Goal: Transaction & Acquisition: Obtain resource

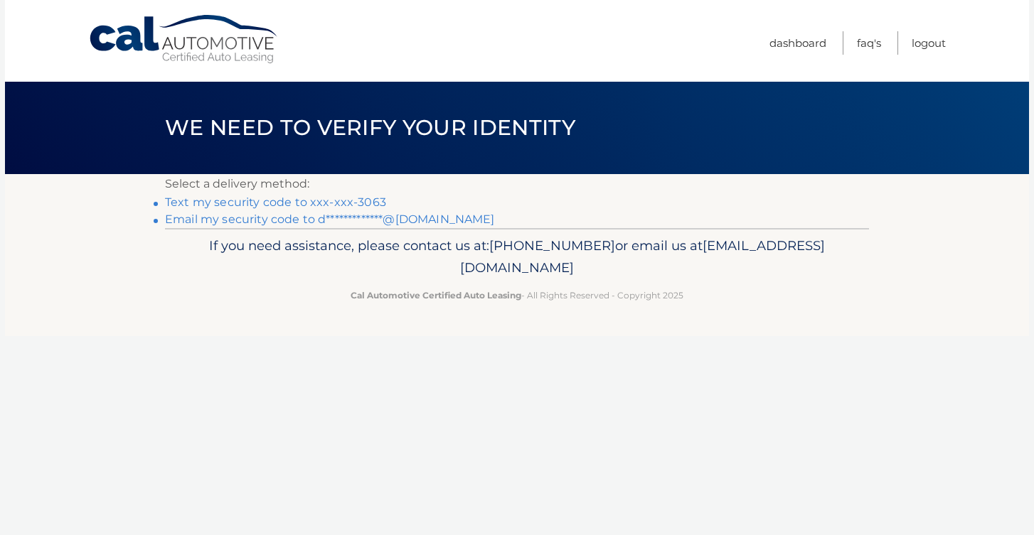
click at [354, 197] on link "Text my security code to xxx-xxx-3063" at bounding box center [275, 202] width 221 height 14
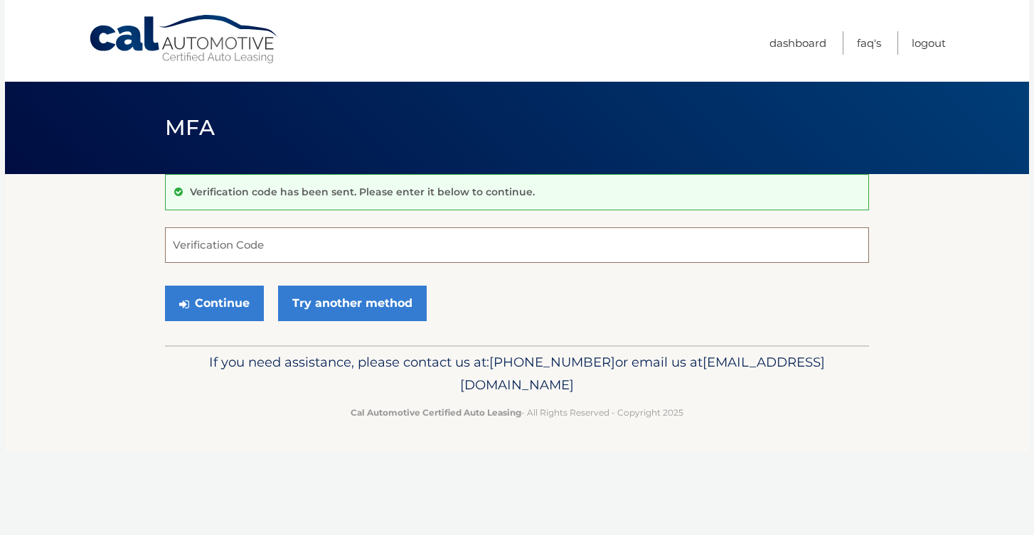
click at [385, 255] on input "Verification Code" at bounding box center [517, 245] width 704 height 36
type input "068253"
click at [237, 307] on button "Continue" at bounding box center [214, 304] width 99 height 36
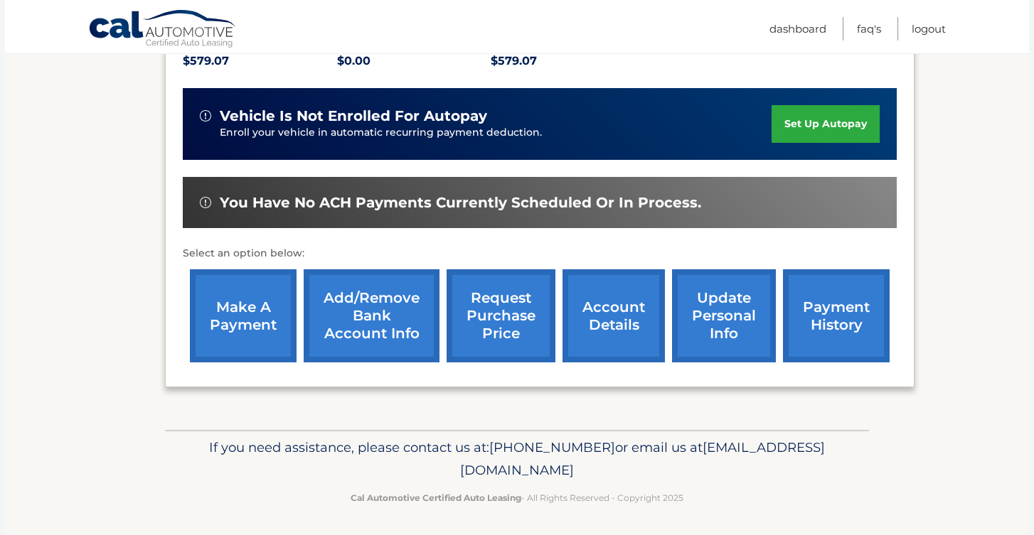
scroll to position [323, 0]
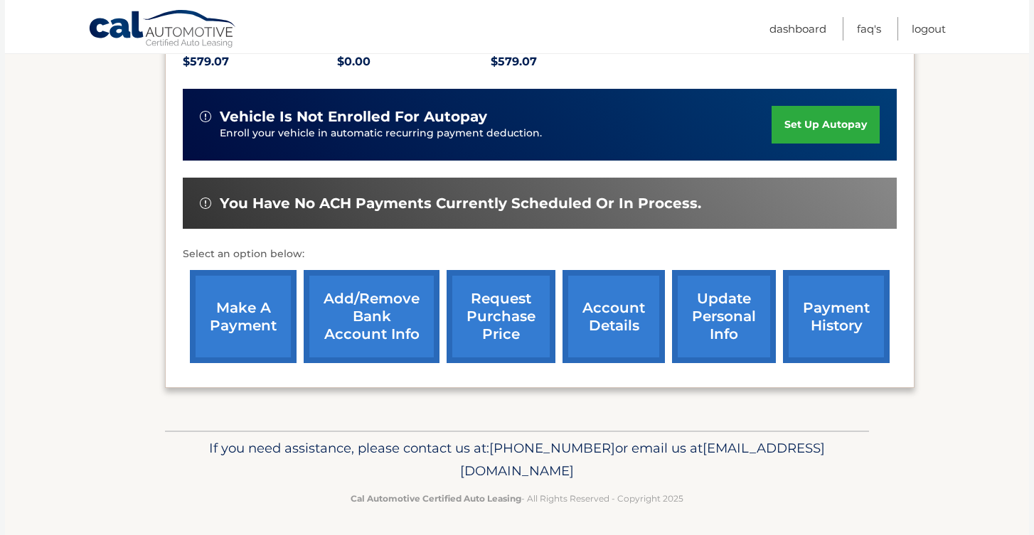
click at [255, 323] on link "make a payment" at bounding box center [243, 316] width 107 height 93
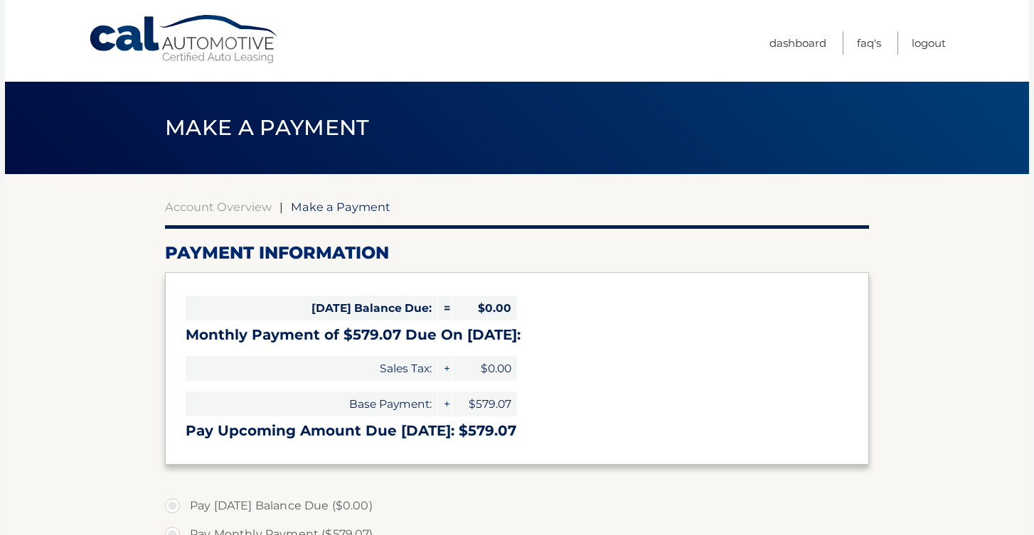
select select "NjE4NWNjNzgtYjliOC00N2ExLTg4OWQtMjJiNjdjNWI4ZWFm"
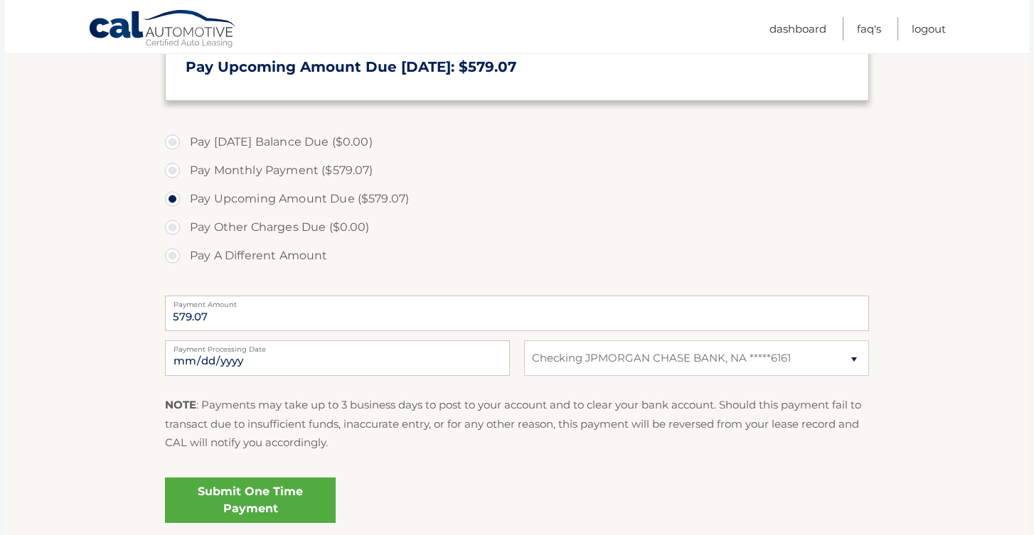
scroll to position [421, 0]
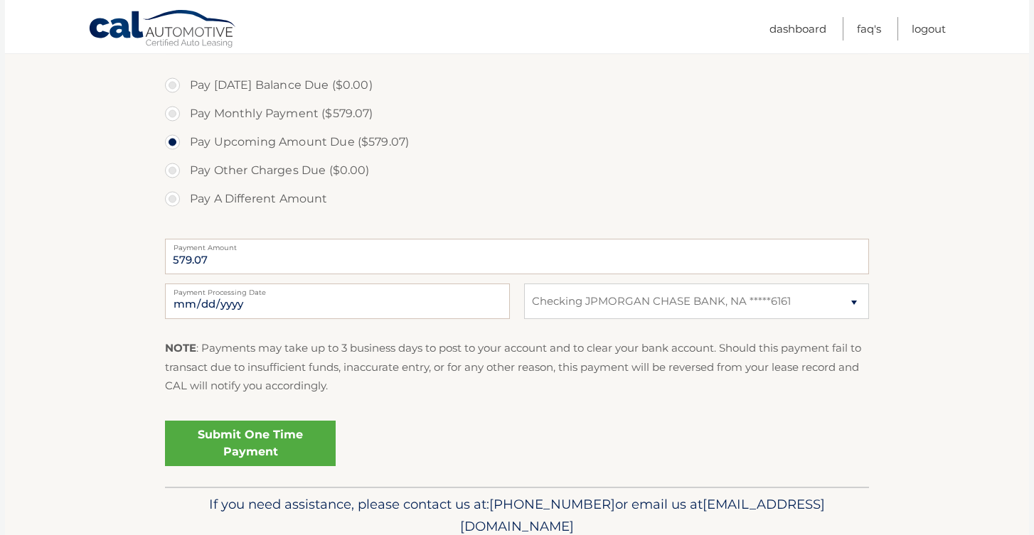
click at [293, 436] on link "Submit One Time Payment" at bounding box center [250, 443] width 171 height 45
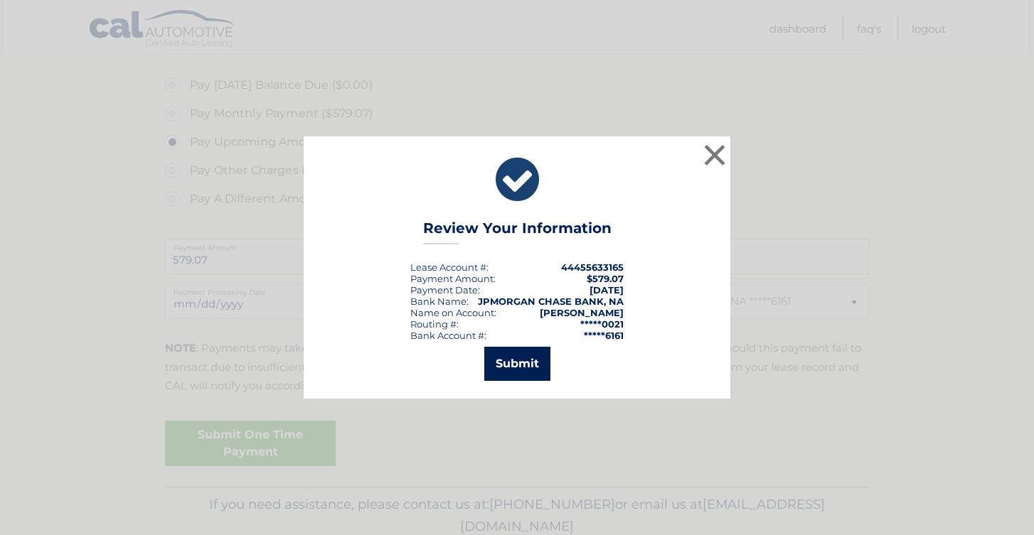
click at [508, 363] on button "Submit" at bounding box center [517, 364] width 66 height 34
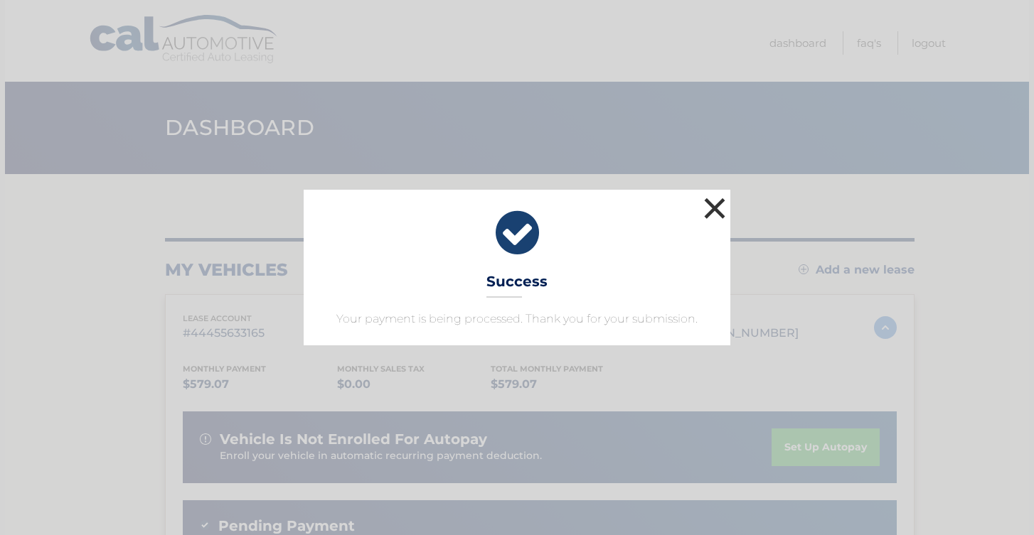
click at [718, 204] on button "×" at bounding box center [714, 208] width 28 height 28
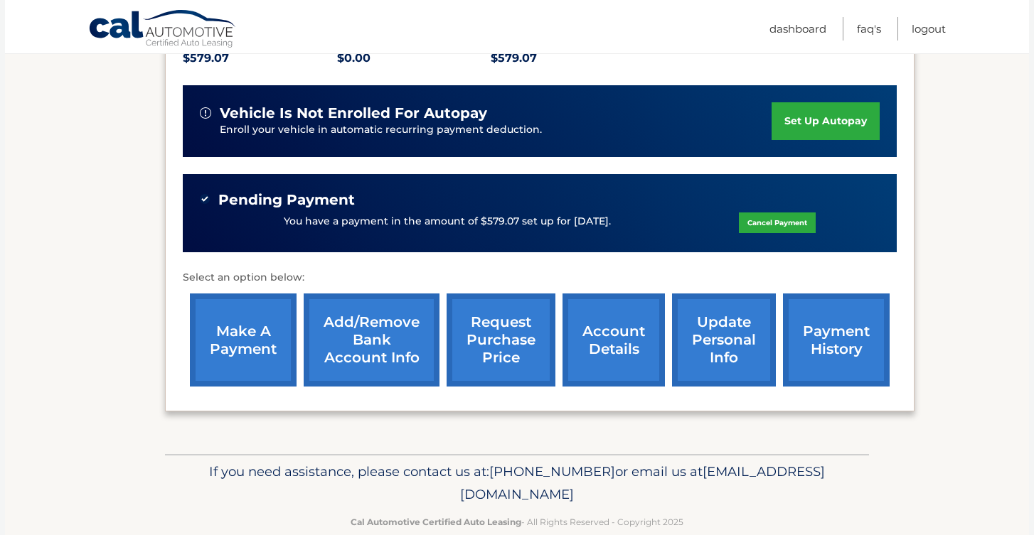
scroll to position [326, 0]
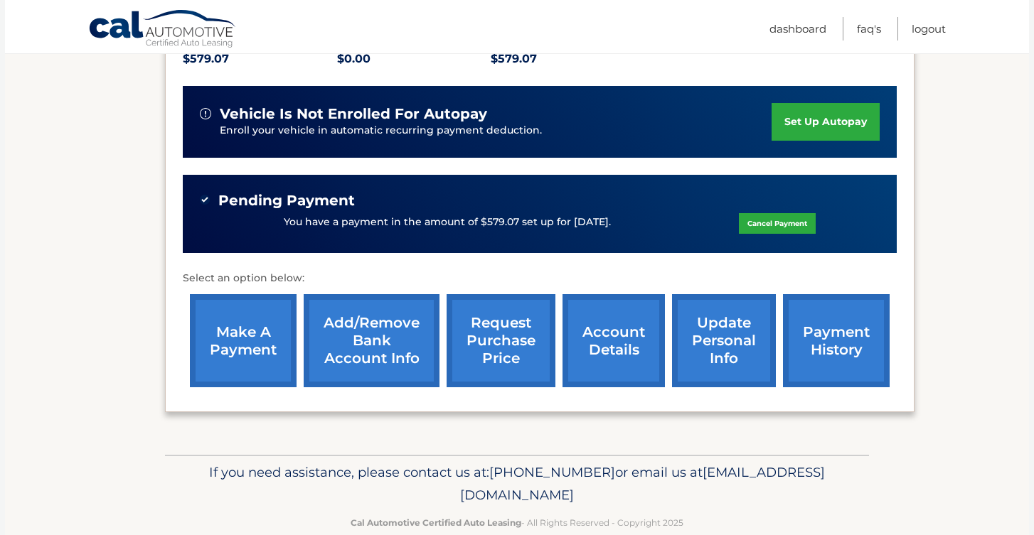
click at [604, 348] on link "account details" at bounding box center [613, 340] width 102 height 93
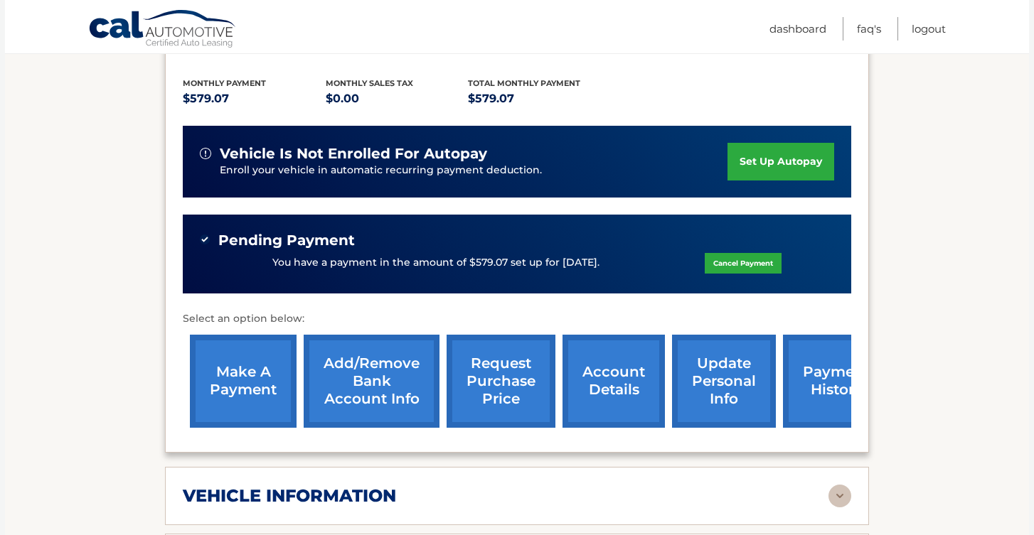
scroll to position [326, 0]
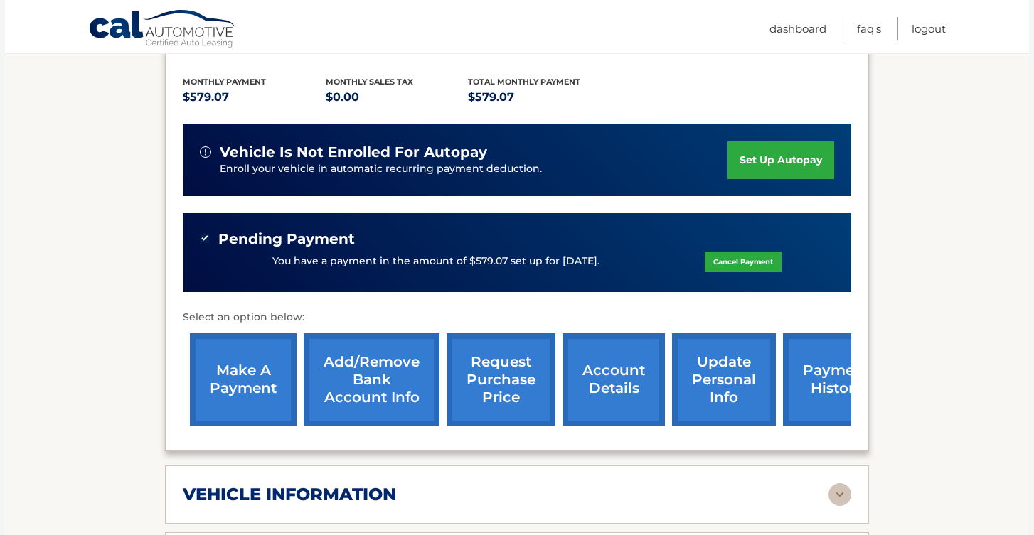
click at [728, 369] on link "update personal info" at bounding box center [724, 379] width 104 height 93
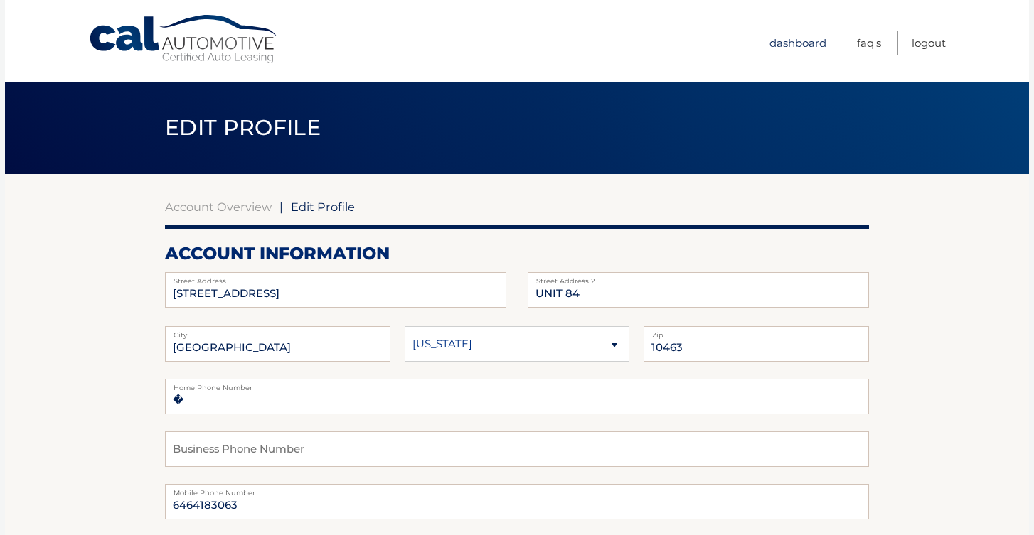
click at [793, 51] on link "Dashboard" at bounding box center [797, 42] width 57 height 23
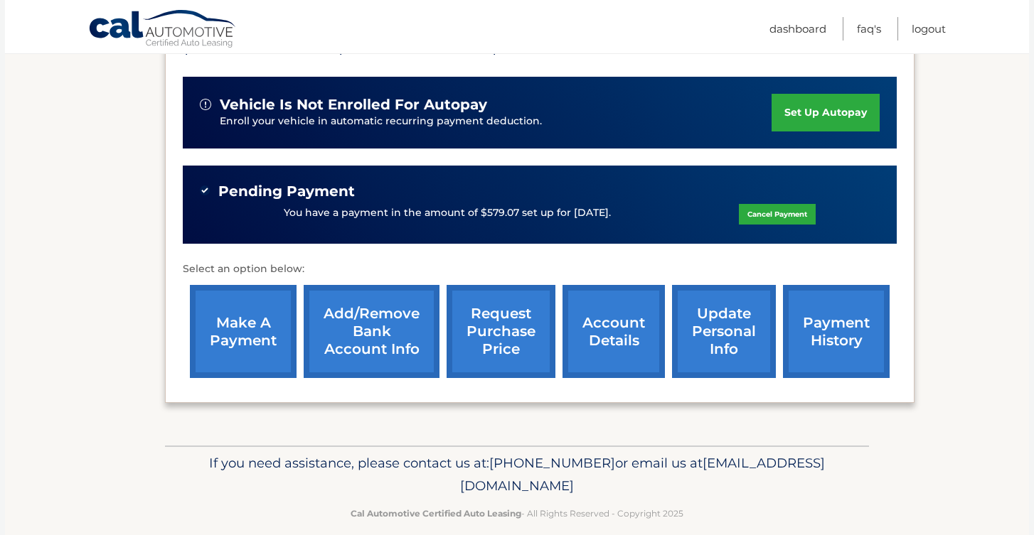
scroll to position [336, 0]
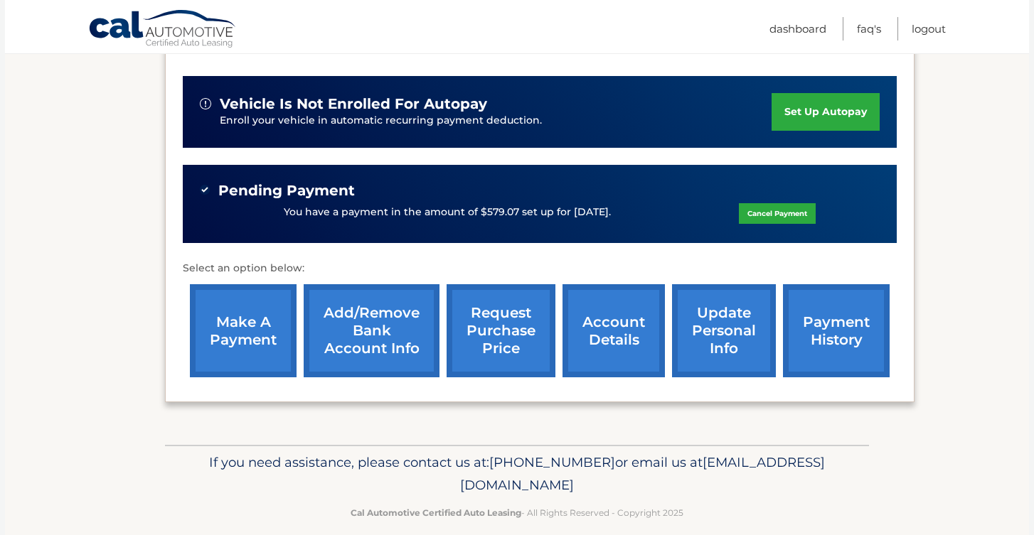
click at [827, 314] on link "payment history" at bounding box center [836, 330] width 107 height 93
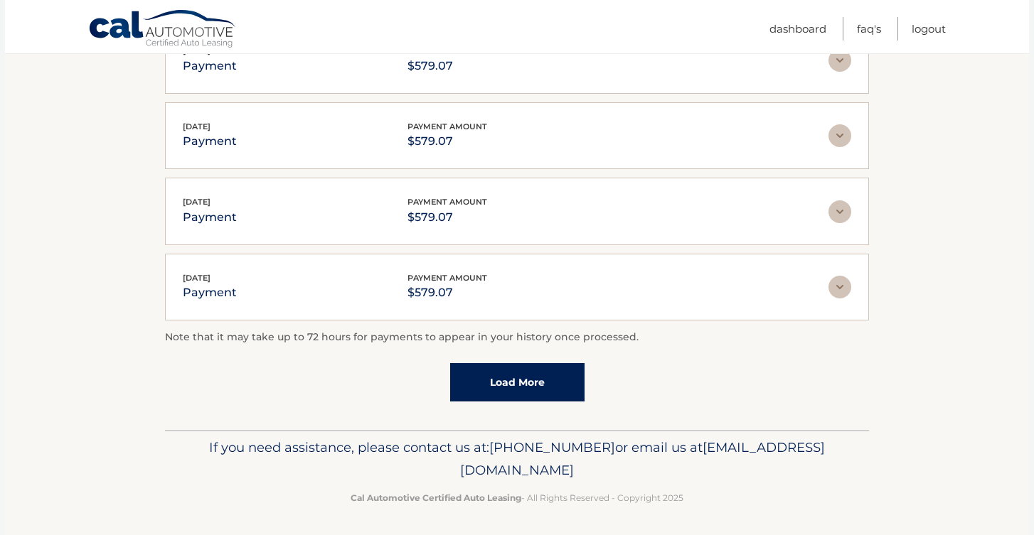
scroll to position [395, 0]
click at [523, 369] on link "Load More" at bounding box center [517, 384] width 134 height 38
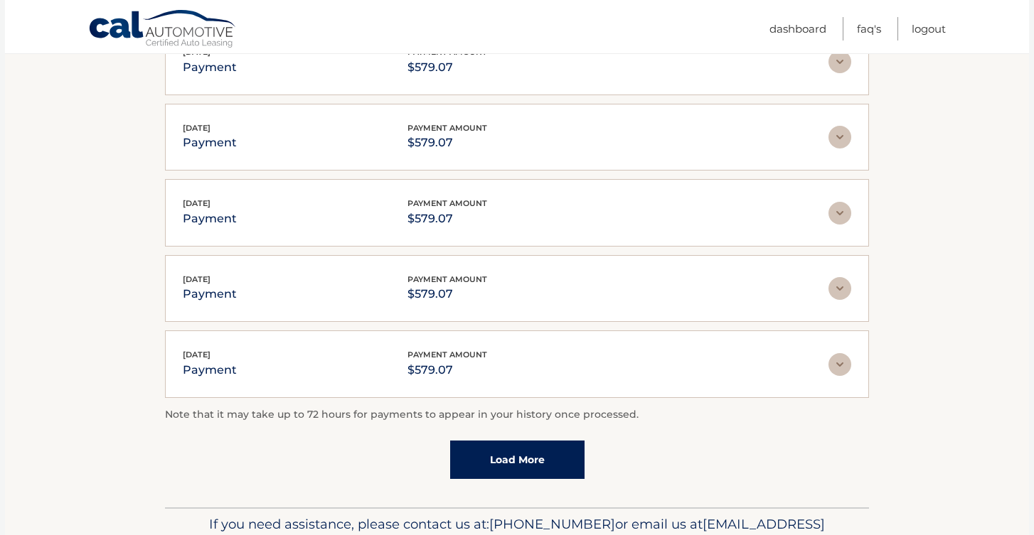
click at [538, 463] on link "Load More" at bounding box center [517, 460] width 134 height 38
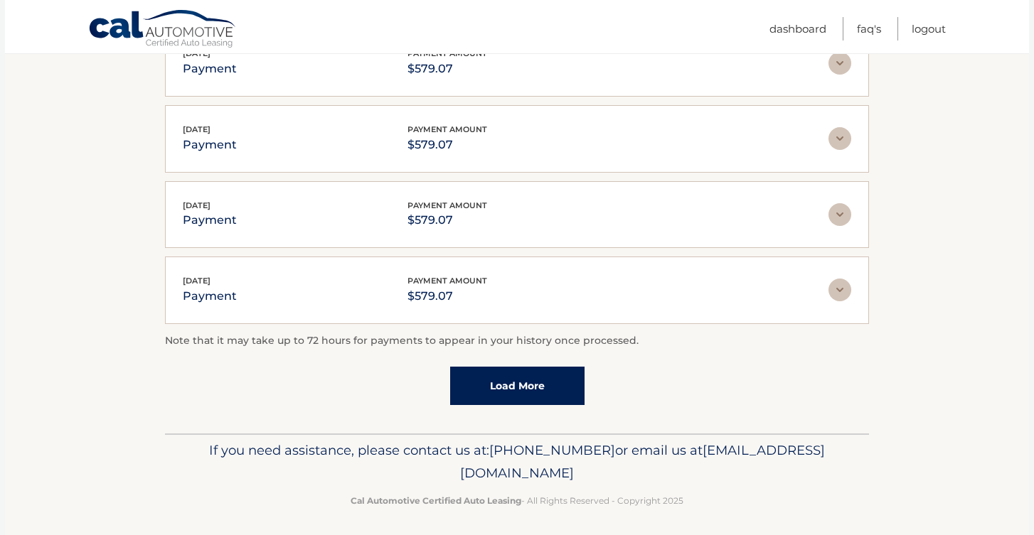
scroll to position [847, 0]
click at [530, 392] on link "Load More" at bounding box center [517, 387] width 134 height 38
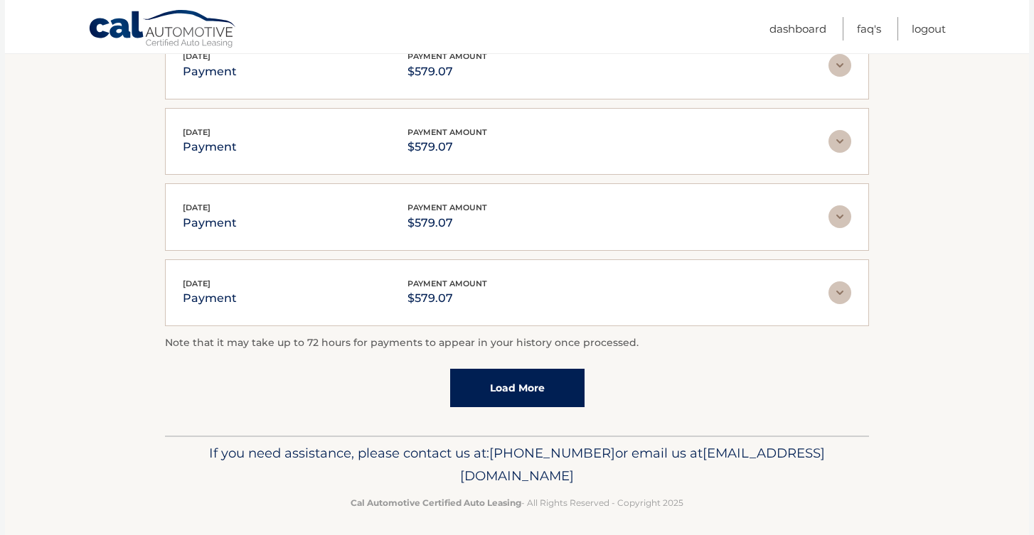
click at [511, 377] on link "Load More" at bounding box center [517, 388] width 134 height 38
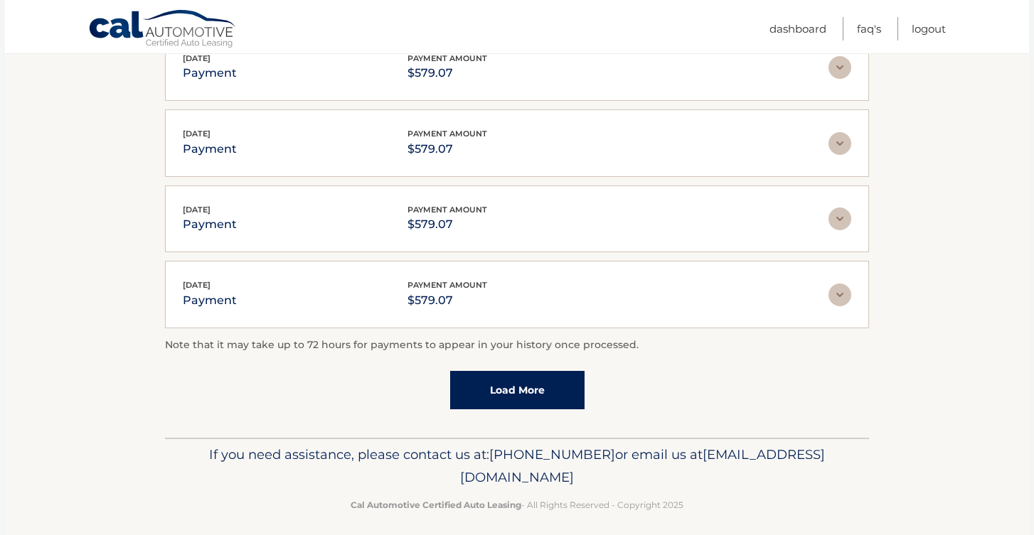
click at [511, 377] on link "Load More" at bounding box center [517, 390] width 134 height 38
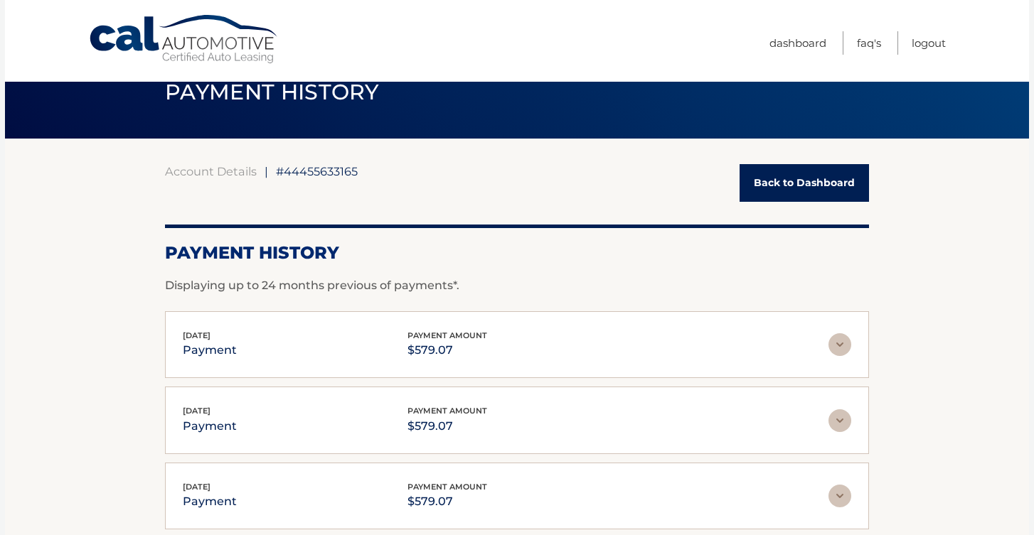
scroll to position [35, 0]
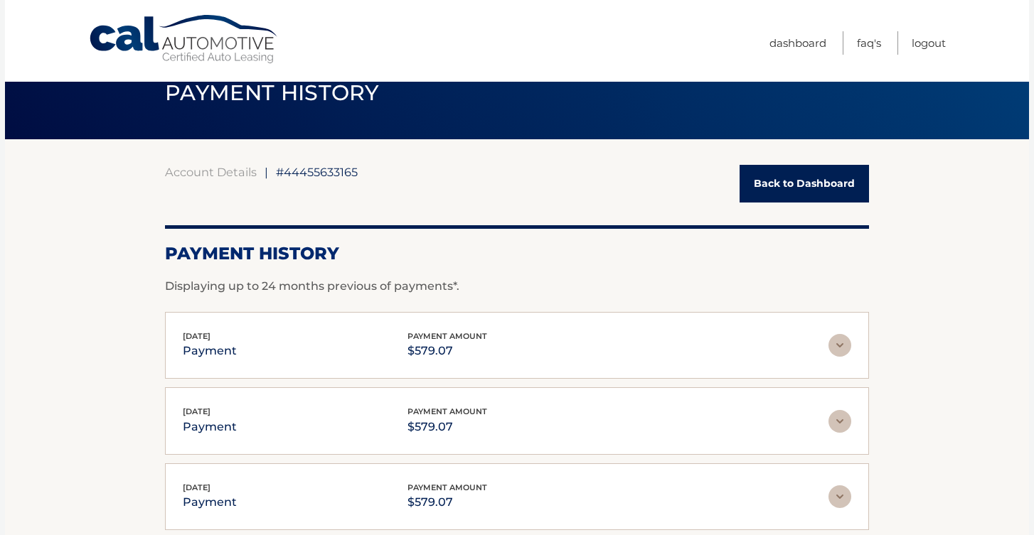
click at [768, 172] on link "Back to Dashboard" at bounding box center [803, 184] width 129 height 38
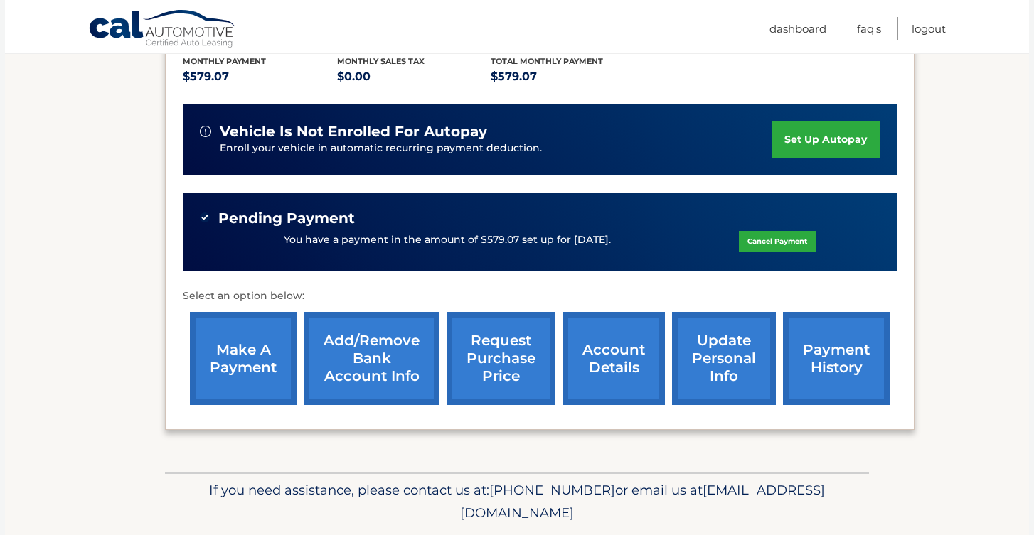
scroll to position [311, 0]
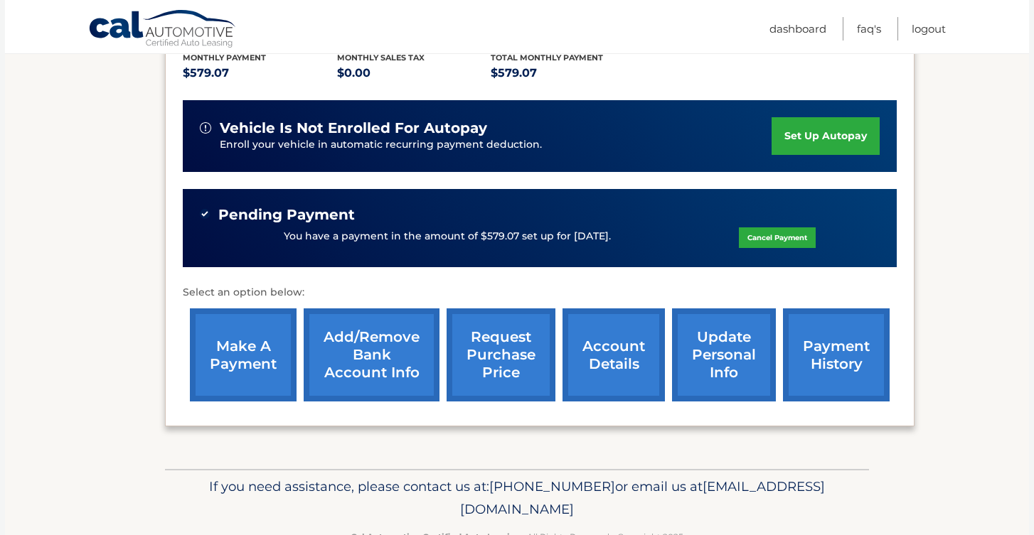
click at [638, 327] on link "account details" at bounding box center [613, 355] width 102 height 93
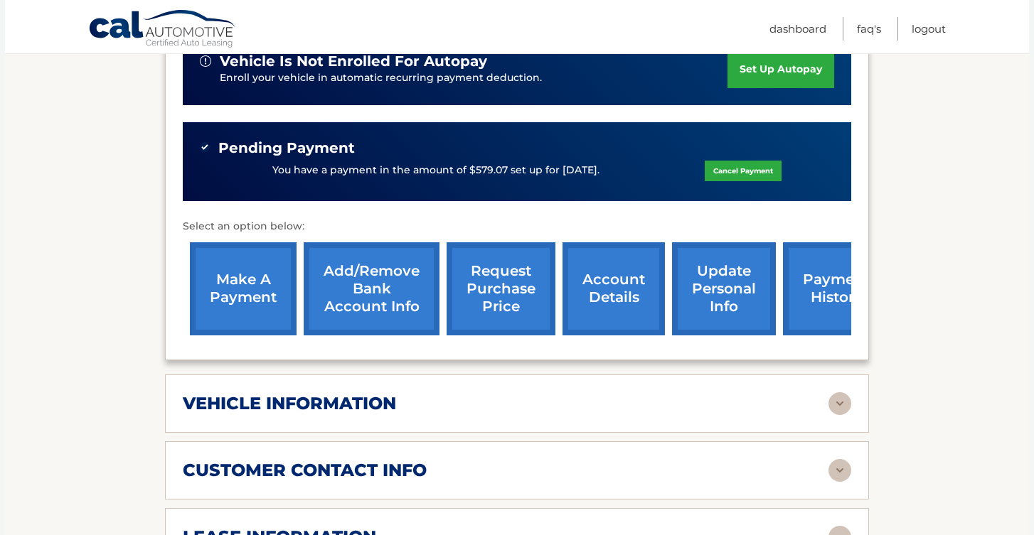
scroll to position [457, 0]
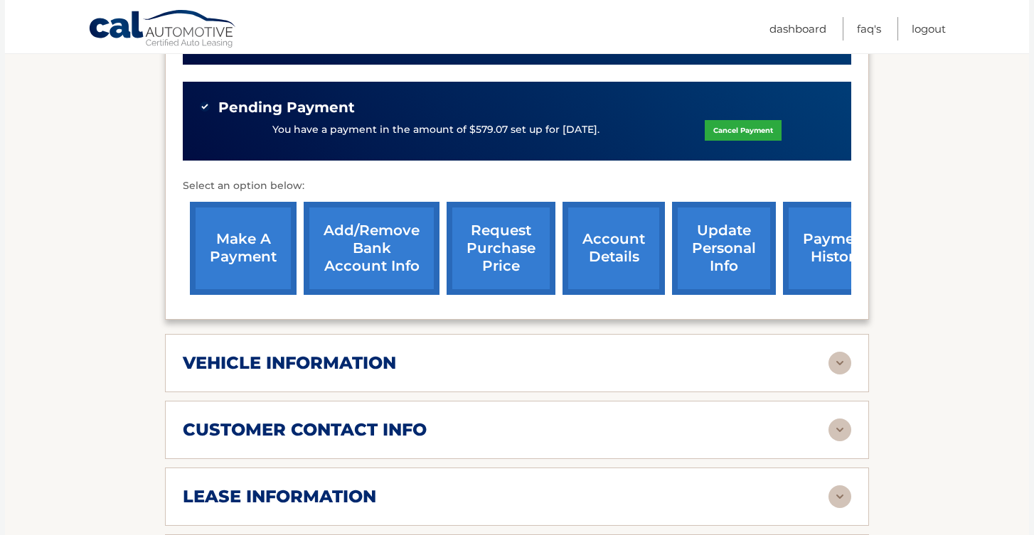
click at [835, 352] on img at bounding box center [839, 363] width 23 height 23
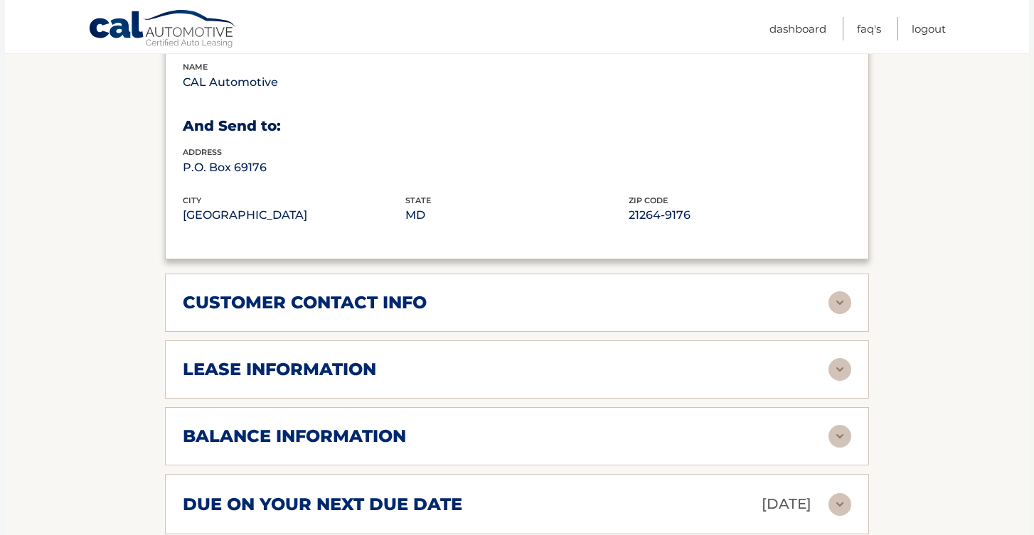
scroll to position [939, 0]
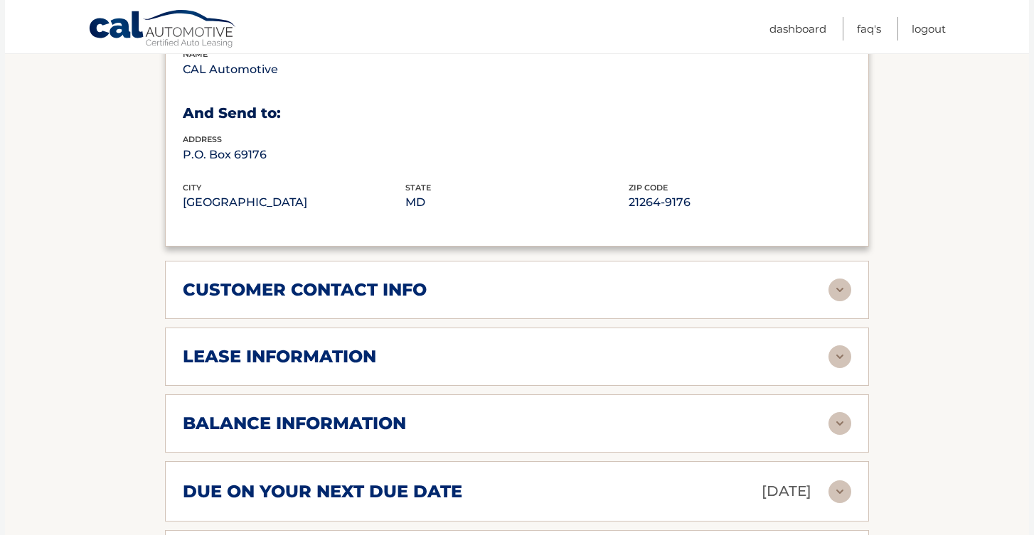
click at [846, 279] on img at bounding box center [839, 290] width 23 height 23
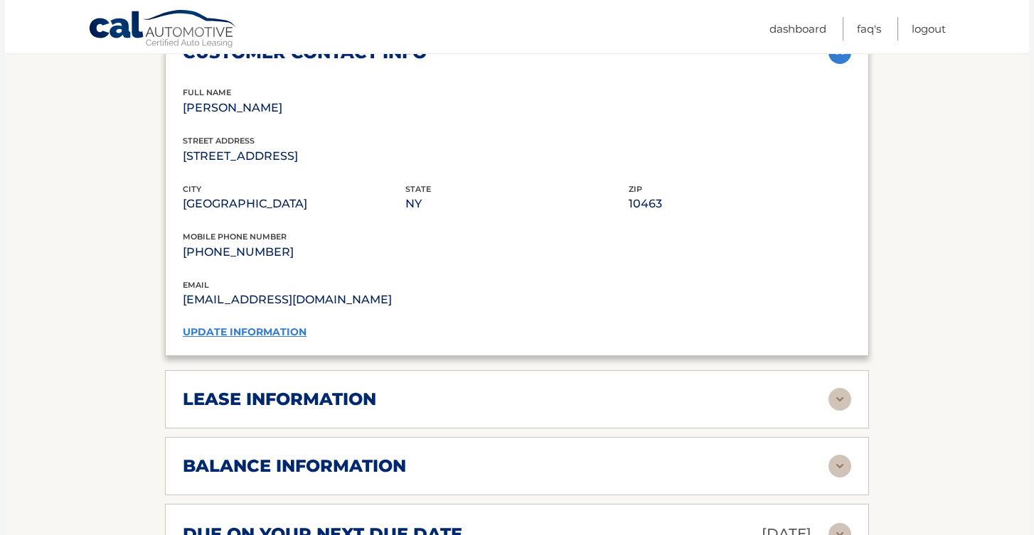
scroll to position [1179, 0]
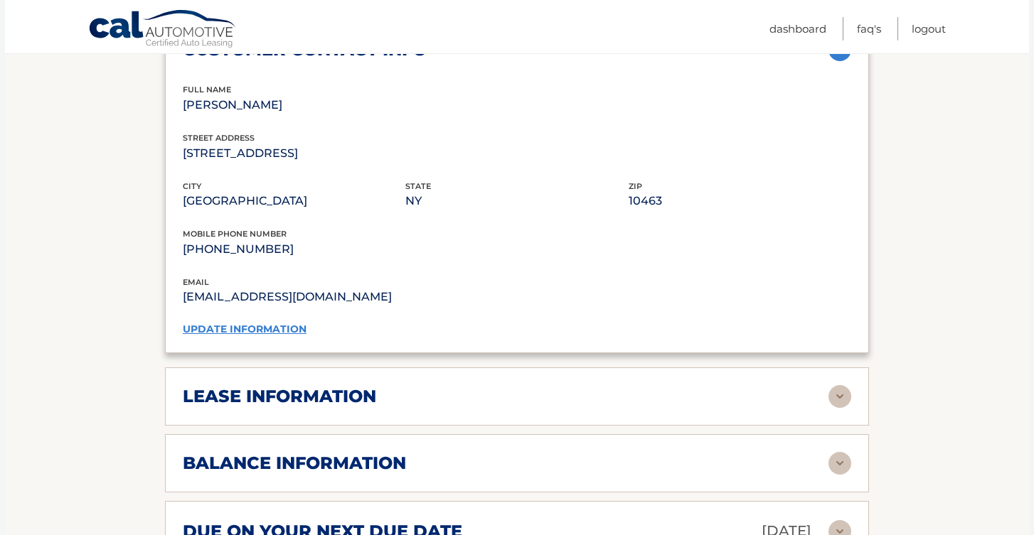
click at [824, 386] on div "lease information" at bounding box center [505, 396] width 645 height 21
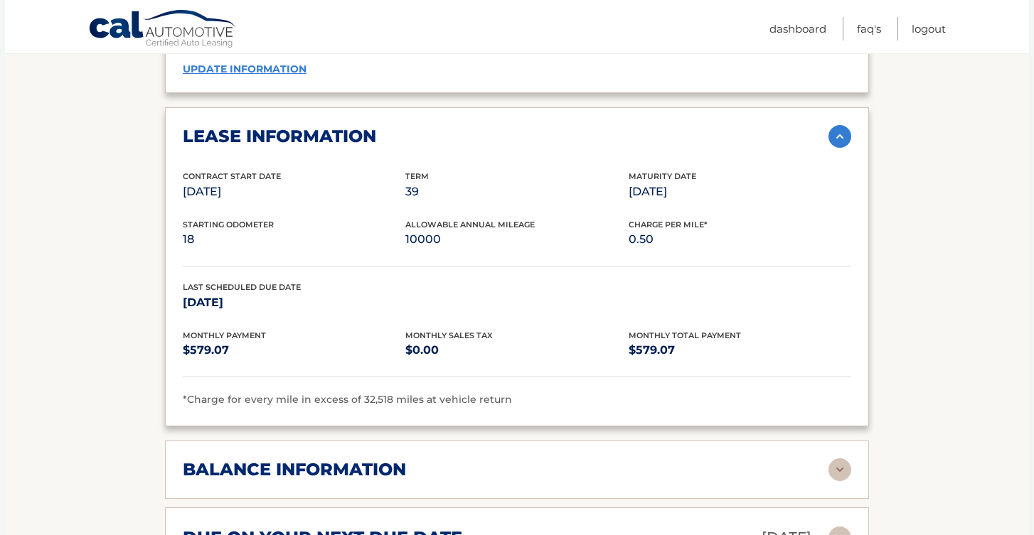
scroll to position [1442, 0]
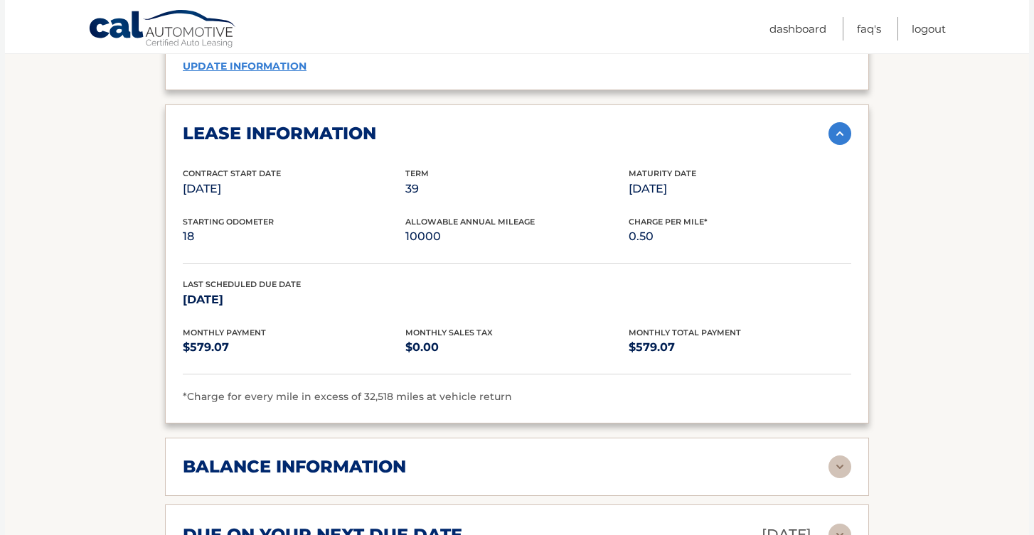
click at [833, 122] on img at bounding box center [839, 133] width 23 height 23
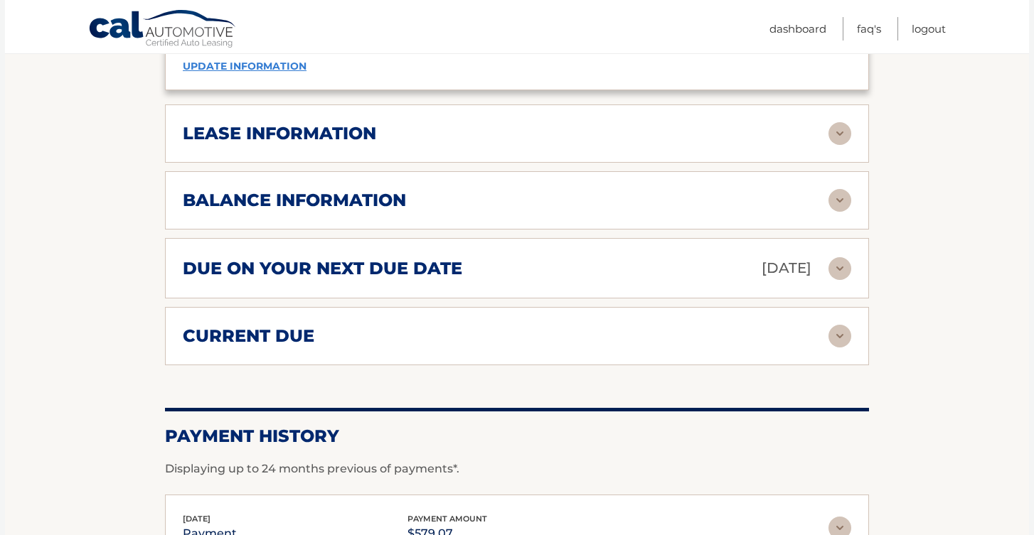
click at [845, 189] on img at bounding box center [839, 200] width 23 height 23
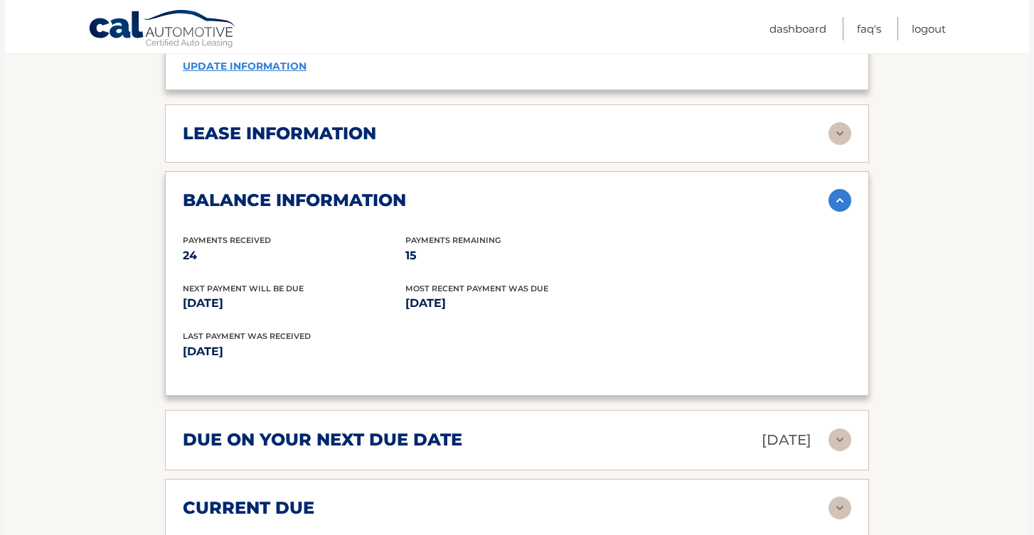
click at [845, 189] on img at bounding box center [839, 200] width 23 height 23
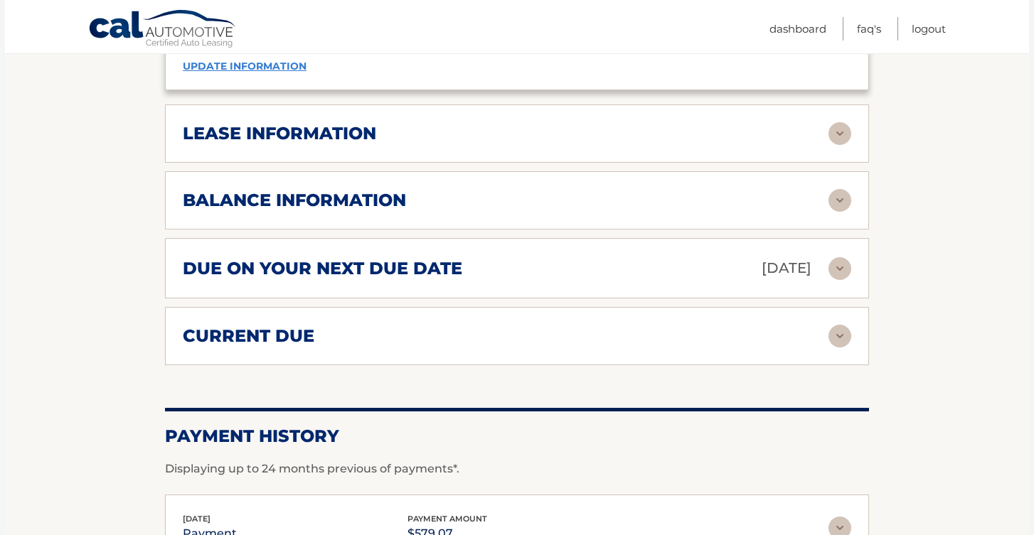
click at [842, 257] on img at bounding box center [839, 268] width 23 height 23
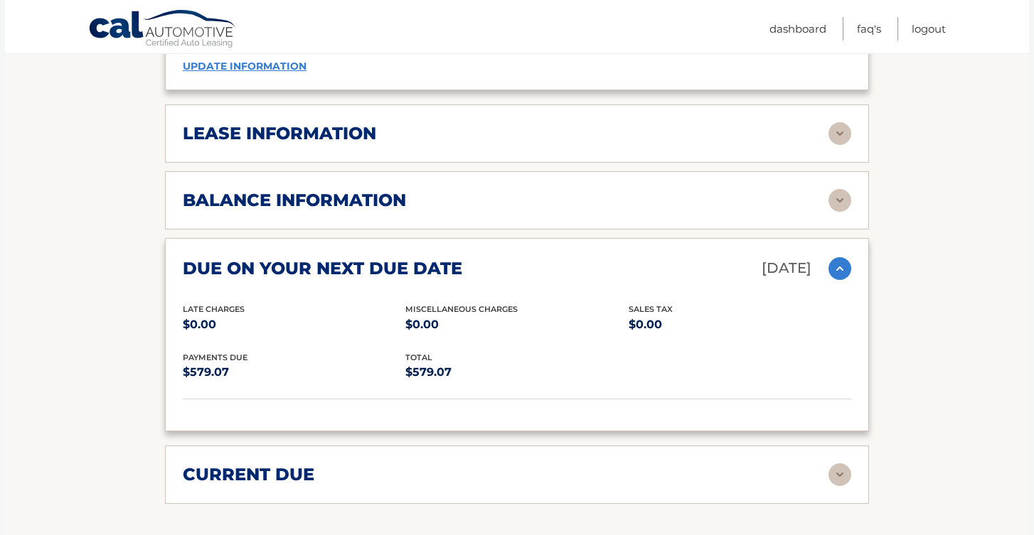
click at [842, 257] on img at bounding box center [839, 268] width 23 height 23
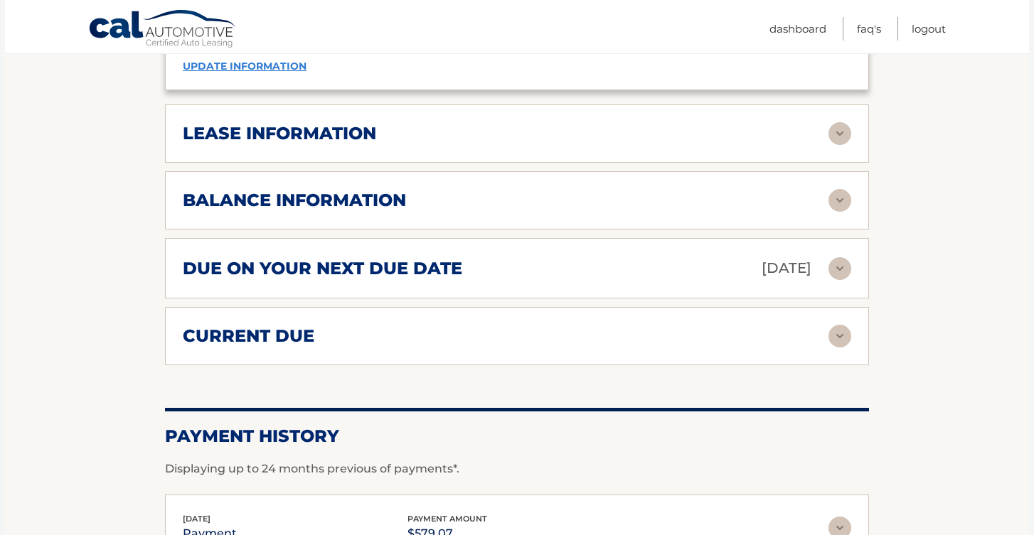
click at [835, 325] on img at bounding box center [839, 336] width 23 height 23
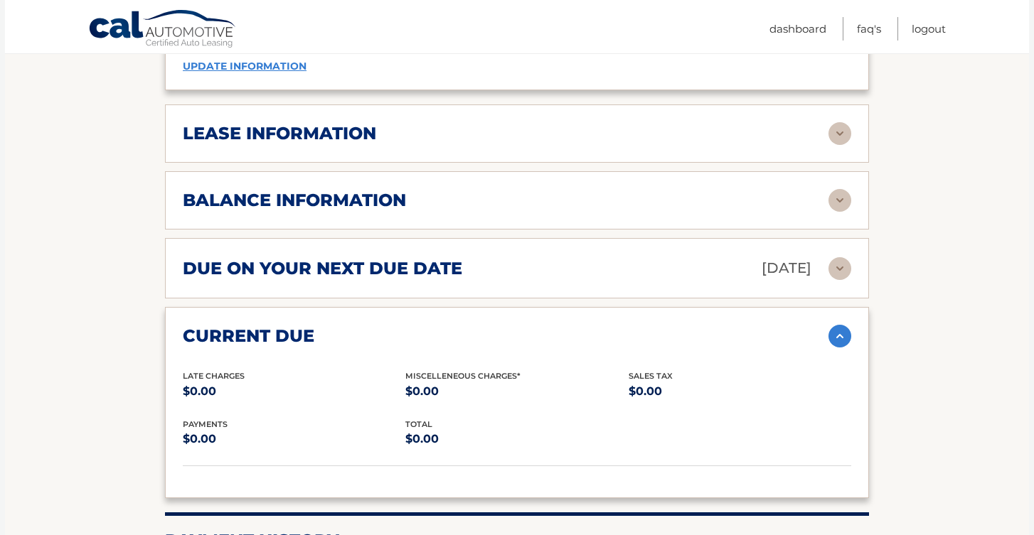
click at [835, 325] on img at bounding box center [839, 336] width 23 height 23
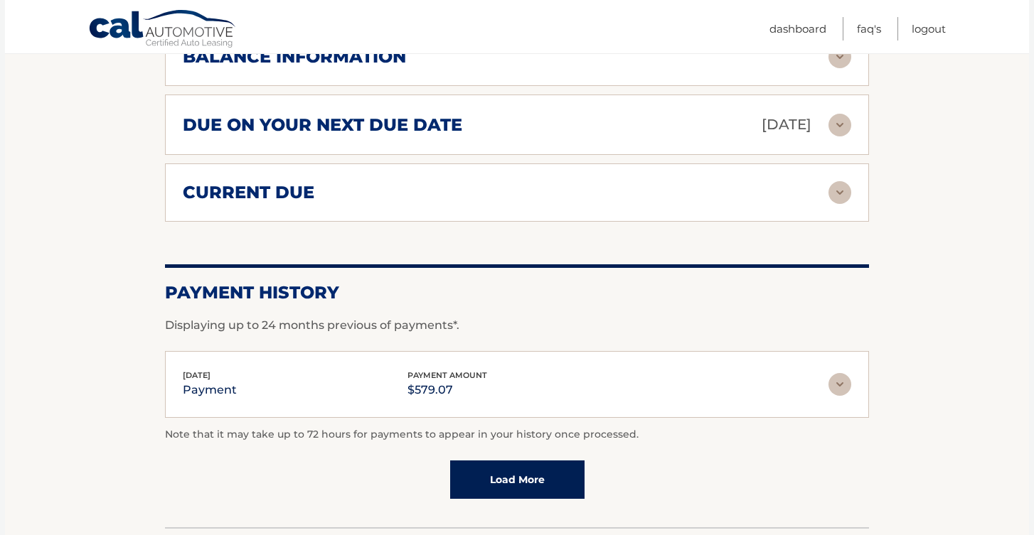
scroll to position [1612, 0]
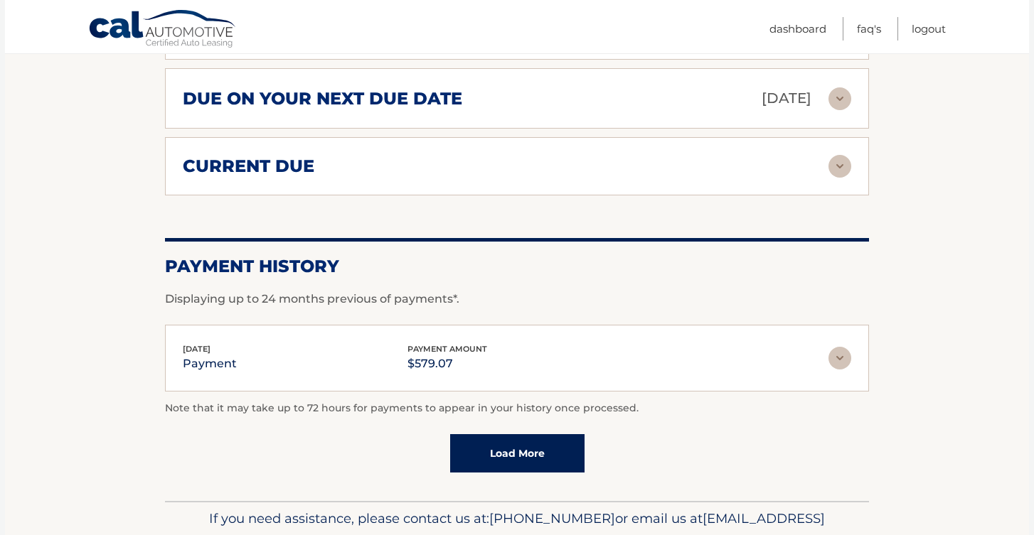
click at [845, 347] on img at bounding box center [839, 358] width 23 height 23
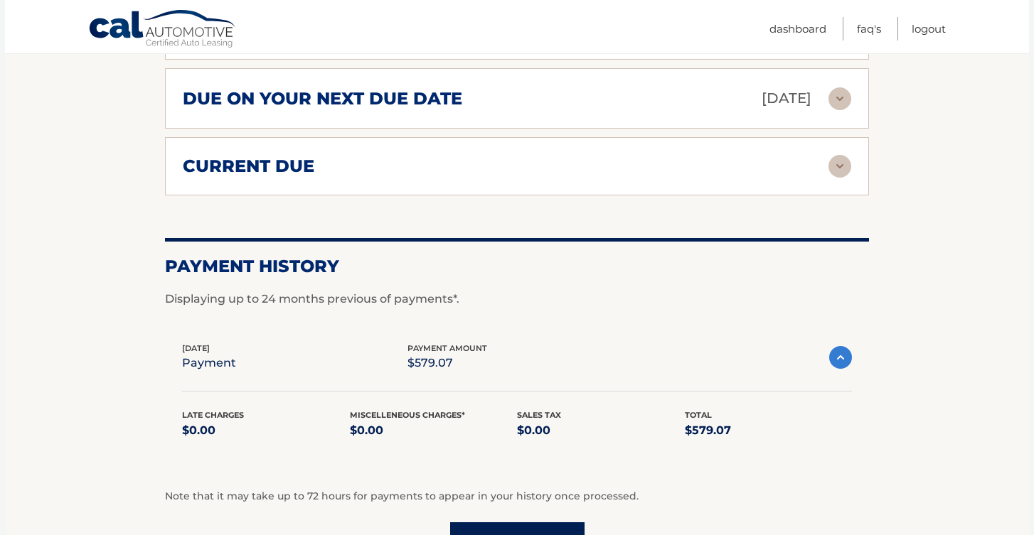
click at [845, 346] on img at bounding box center [840, 357] width 23 height 23
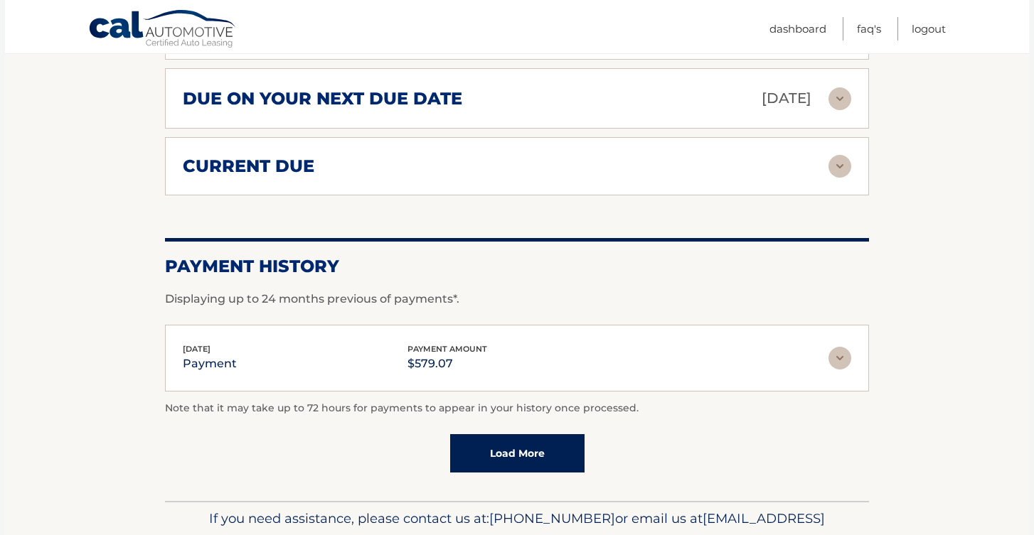
click at [573, 434] on link "Load More" at bounding box center [517, 453] width 134 height 38
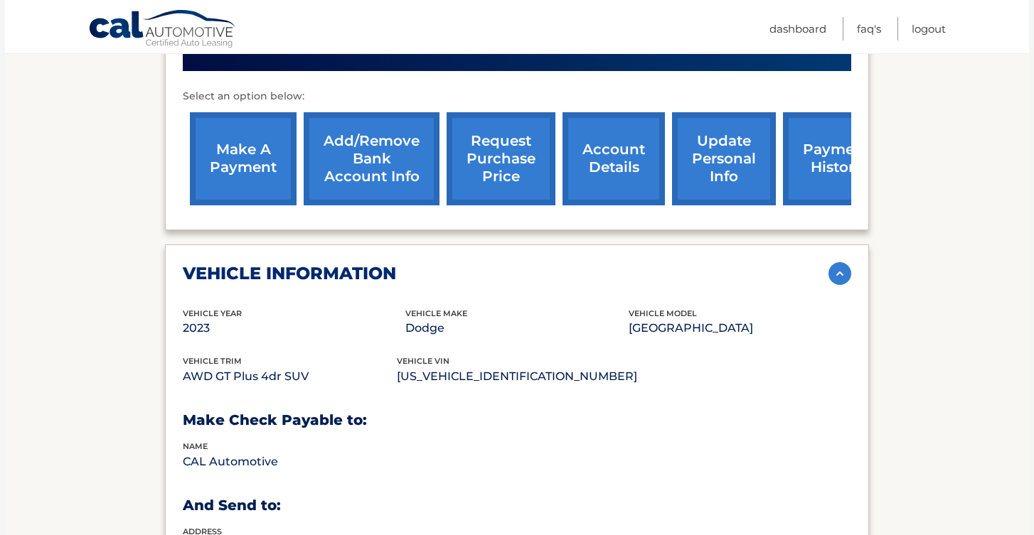
scroll to position [544, 0]
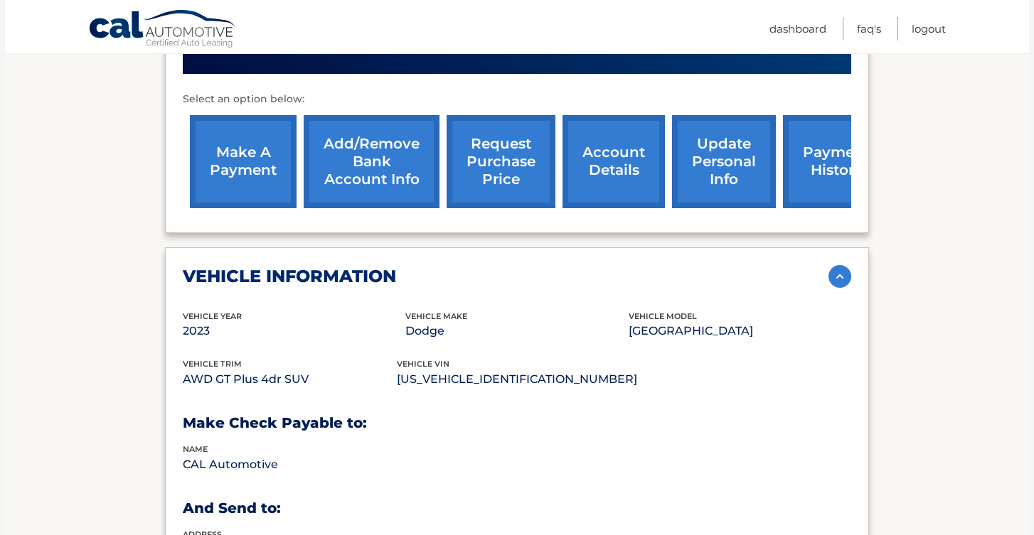
click at [515, 134] on link "request purchase price" at bounding box center [500, 161] width 109 height 93
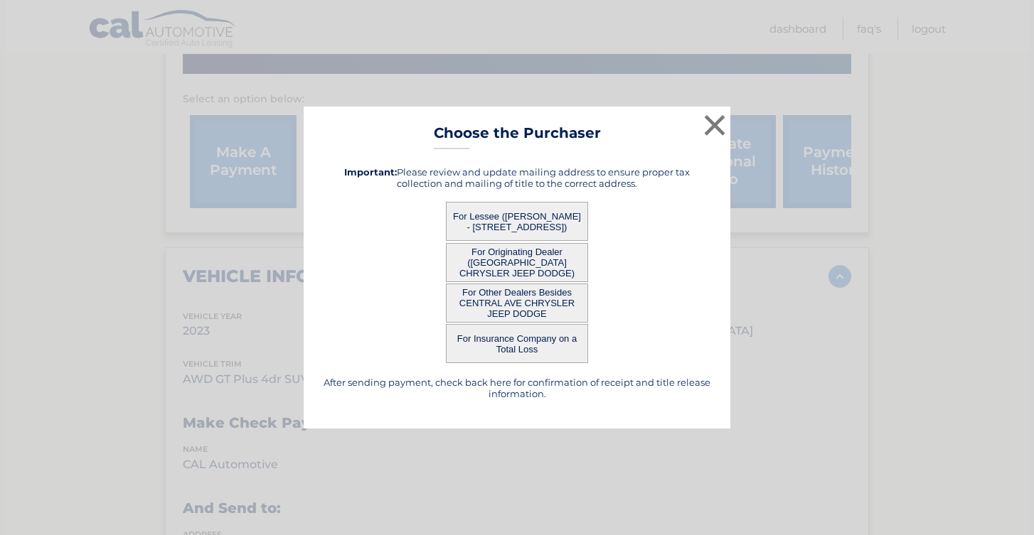
click at [572, 218] on button "For Lessee ([PERSON_NAME] - [STREET_ADDRESS])" at bounding box center [517, 221] width 142 height 39
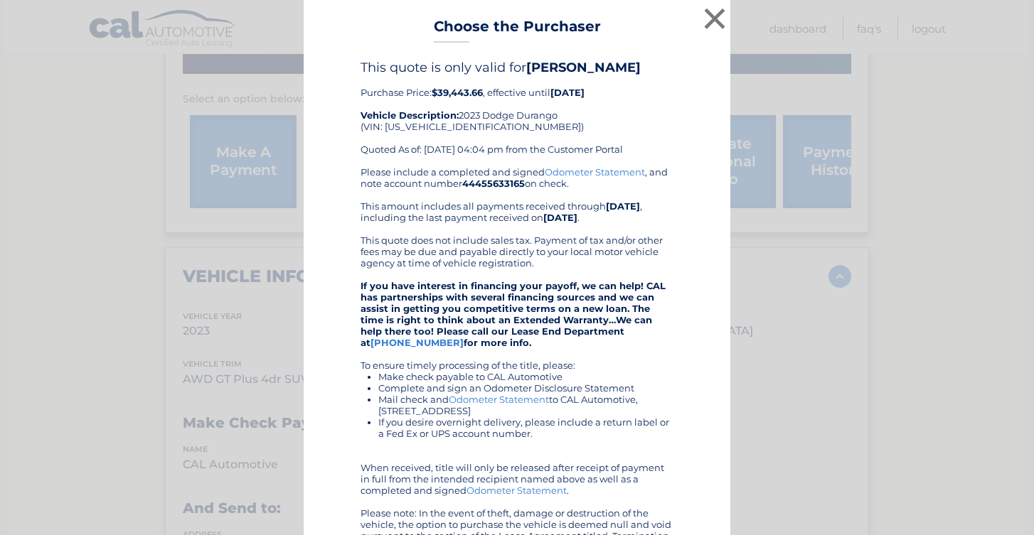
click at [538, 216] on div "Please include a completed and signed Odometer Statement , and note account num…" at bounding box center [516, 359] width 313 height 387
click at [710, 26] on button "×" at bounding box center [714, 18] width 28 height 28
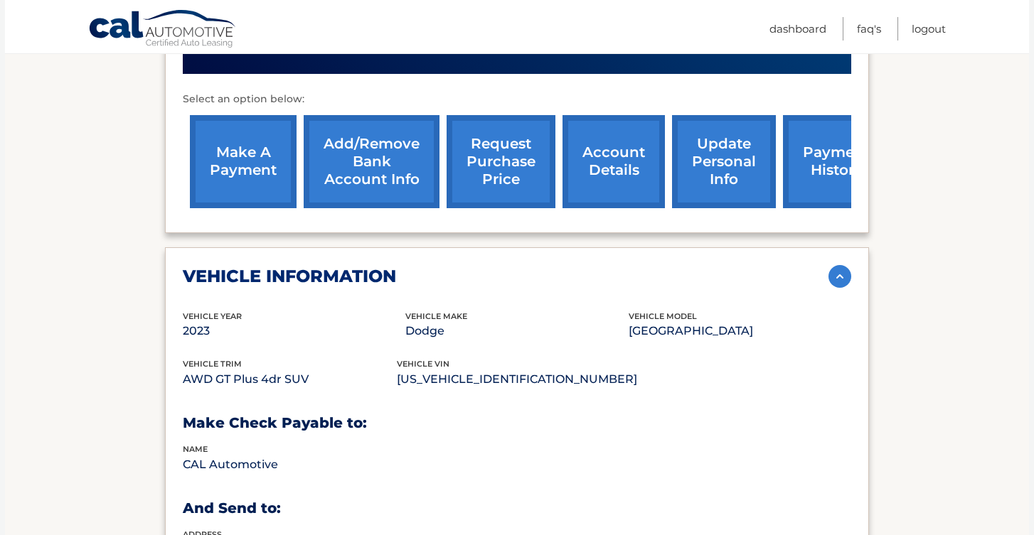
click at [479, 132] on link "request purchase price" at bounding box center [500, 161] width 109 height 93
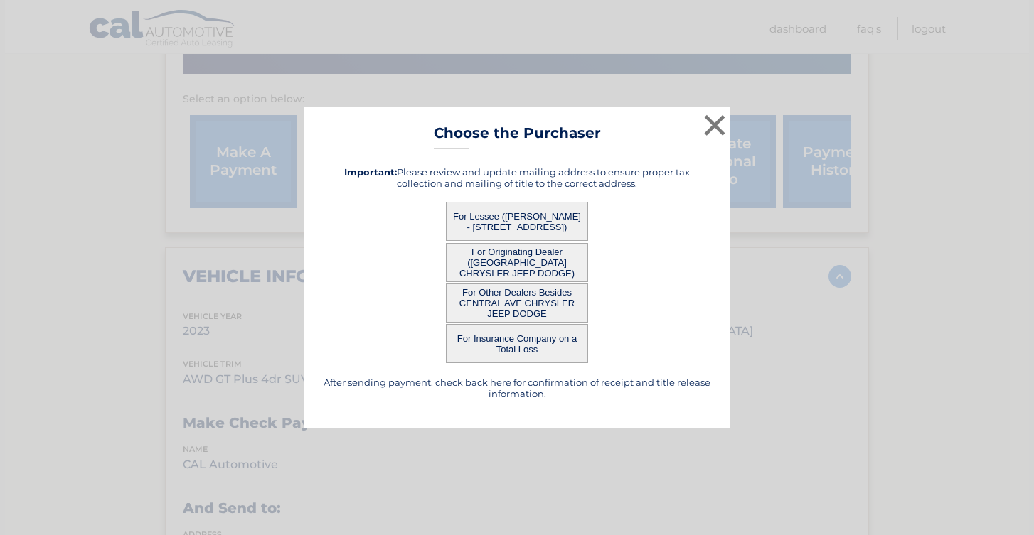
click at [511, 346] on button "For Insurance Company on a Total Loss" at bounding box center [517, 343] width 142 height 39
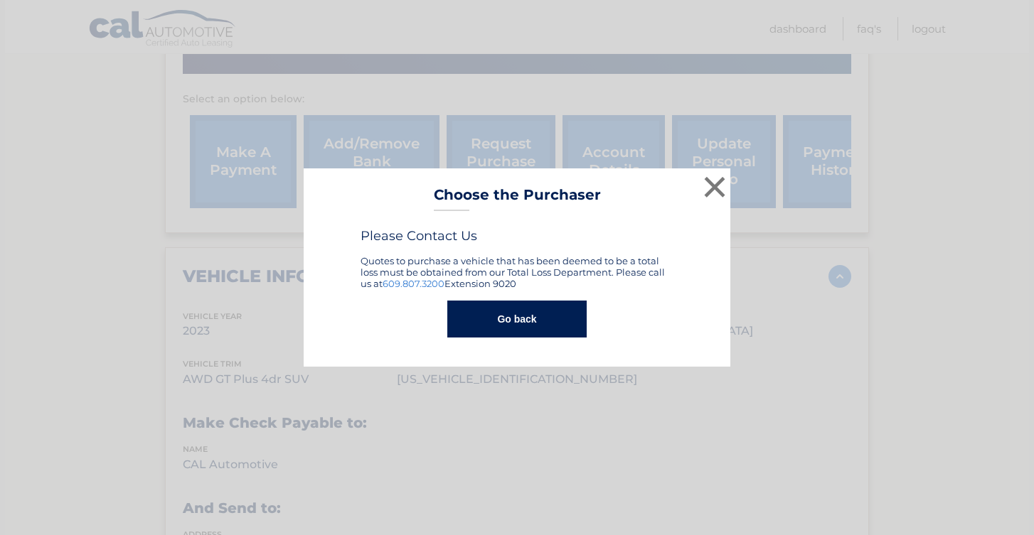
click at [554, 308] on button "Go back" at bounding box center [516, 319] width 139 height 37
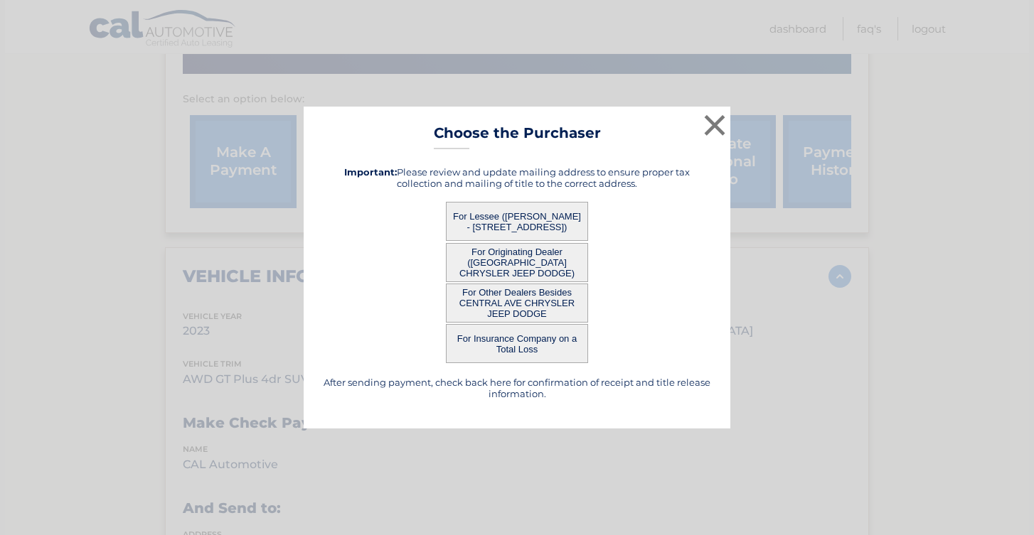
click at [555, 259] on button "For Originating Dealer ([GEOGRAPHIC_DATA] CHRYSLER JEEP DODGE)" at bounding box center [517, 262] width 142 height 39
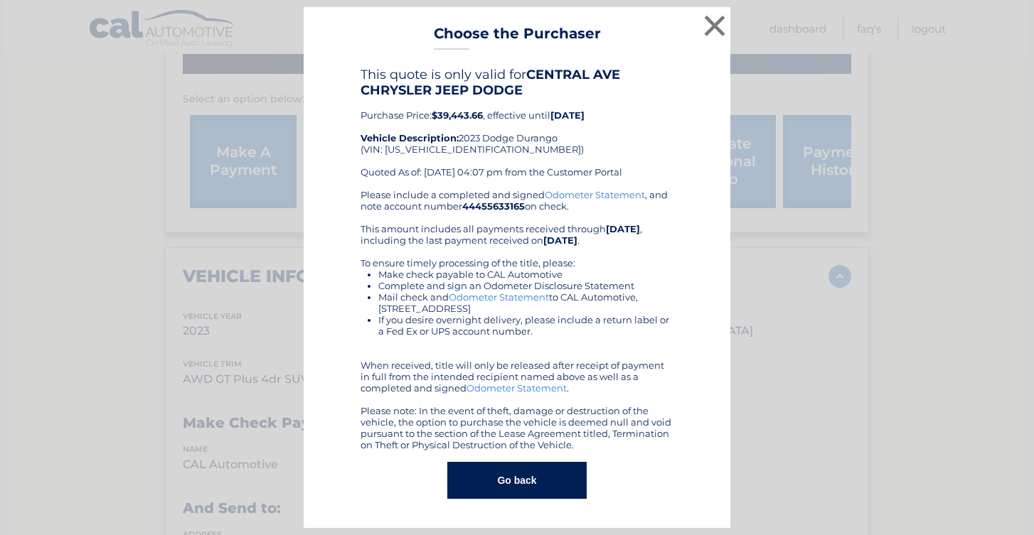
click at [555, 259] on div "Please include a completed and signed Odometer Statement , and note account num…" at bounding box center [516, 320] width 313 height 262
click at [680, 56] on div "× Choose the Purchaser Go back to menu After sending payment, check back here f…" at bounding box center [517, 267] width 427 height 521
click at [714, 33] on button "×" at bounding box center [714, 25] width 28 height 28
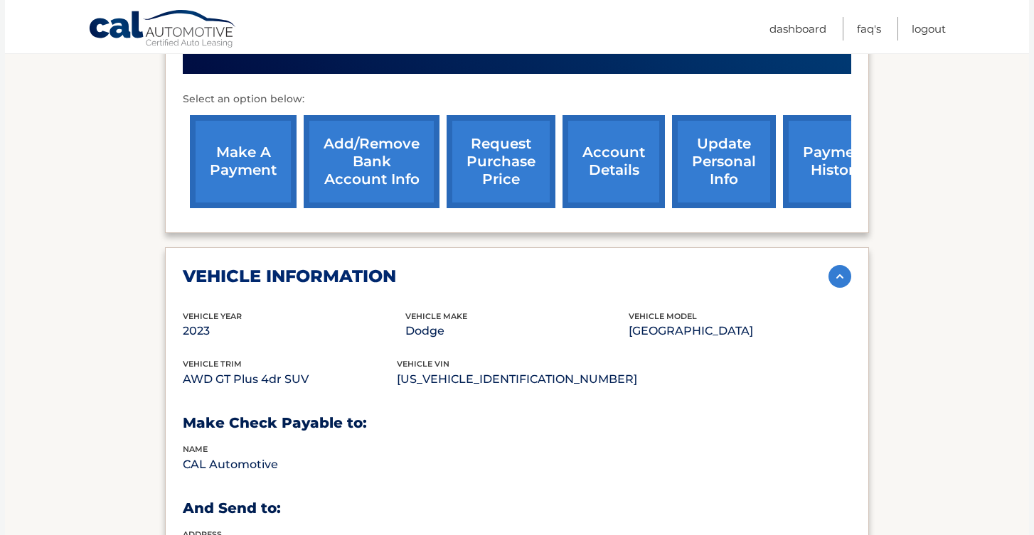
click at [525, 133] on link "request purchase price" at bounding box center [500, 161] width 109 height 93
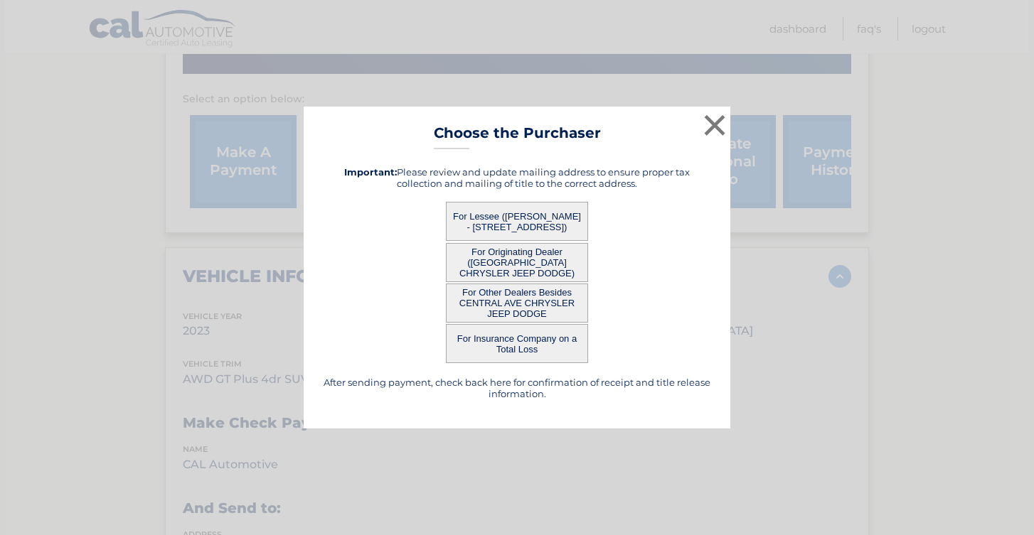
click at [556, 310] on button "For Other Dealers Besides CENTRAL AVE CHRYSLER JEEP DODGE" at bounding box center [517, 303] width 142 height 39
click at [526, 301] on button "For Other Dealers Besides CENTRAL AVE CHRYSLER JEEP DODGE" at bounding box center [517, 303] width 142 height 39
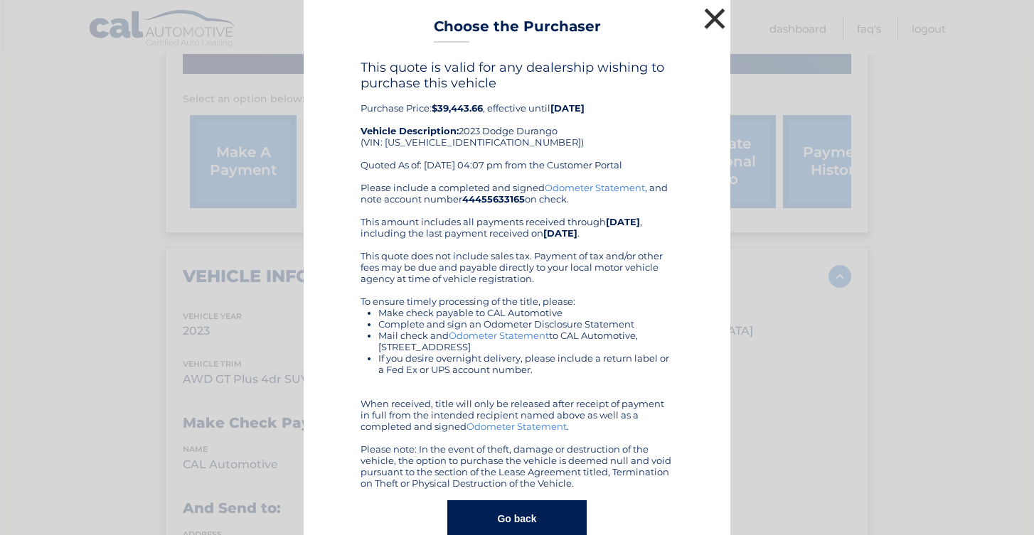
click at [719, 11] on button "×" at bounding box center [714, 18] width 28 height 28
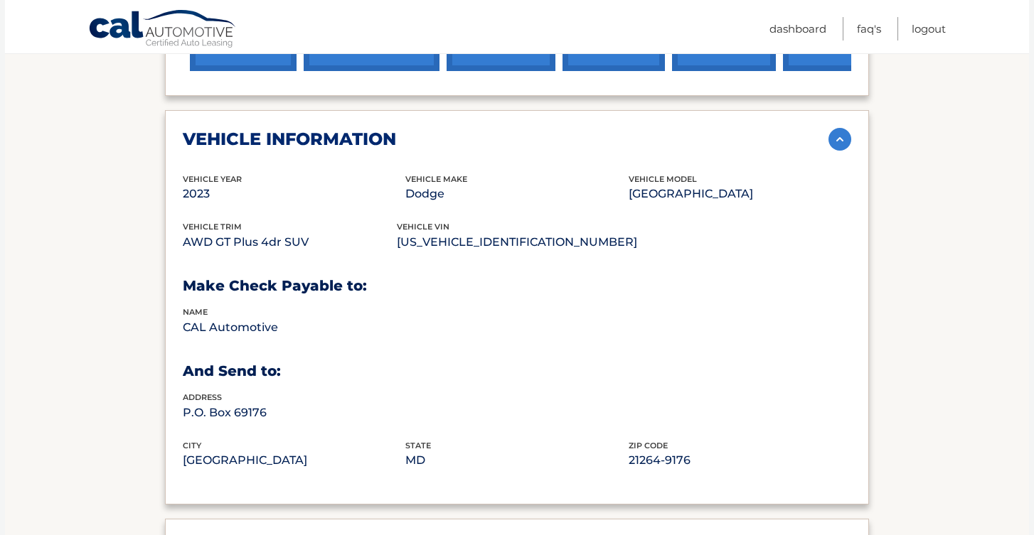
scroll to position [615, 0]
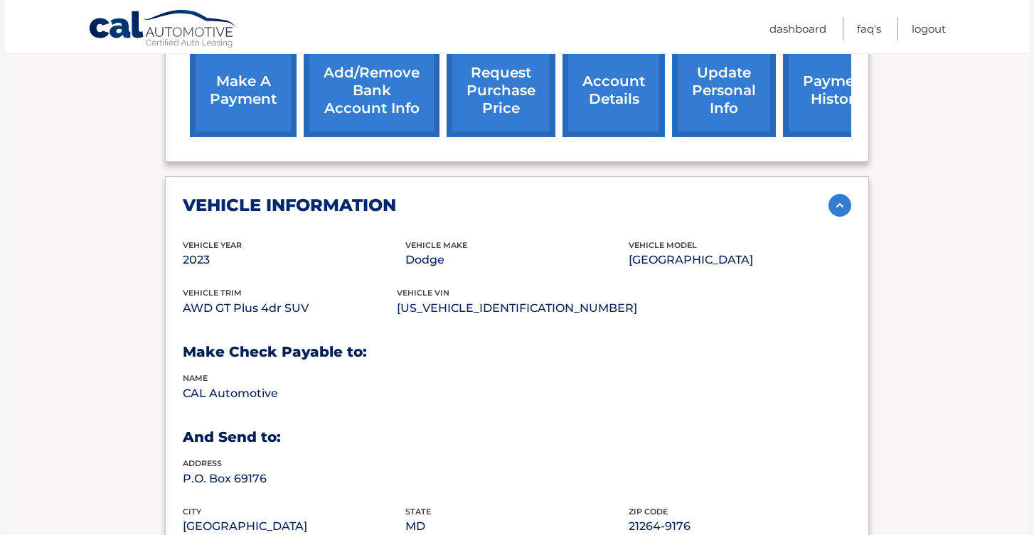
click at [830, 194] on img at bounding box center [839, 205] width 23 height 23
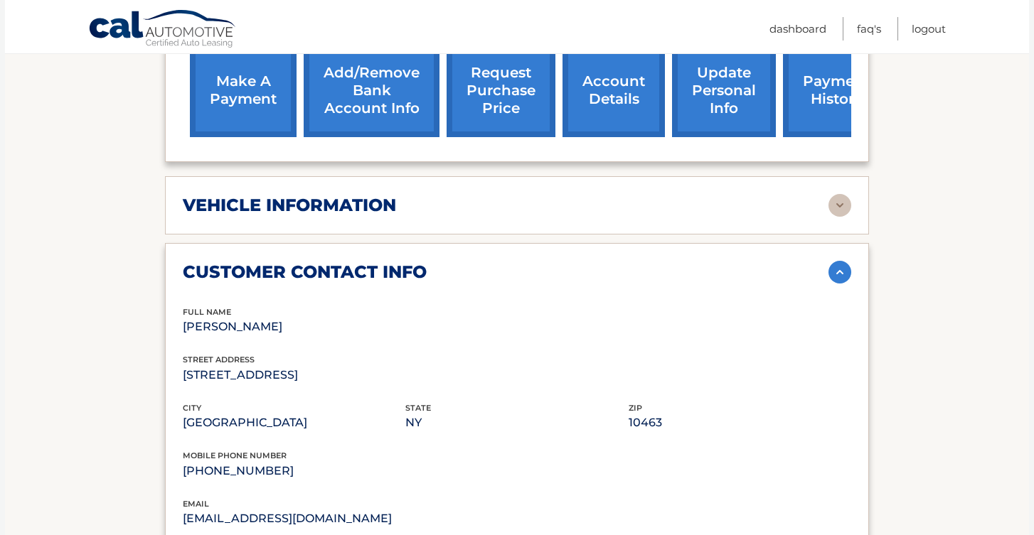
click at [832, 261] on img at bounding box center [839, 272] width 23 height 23
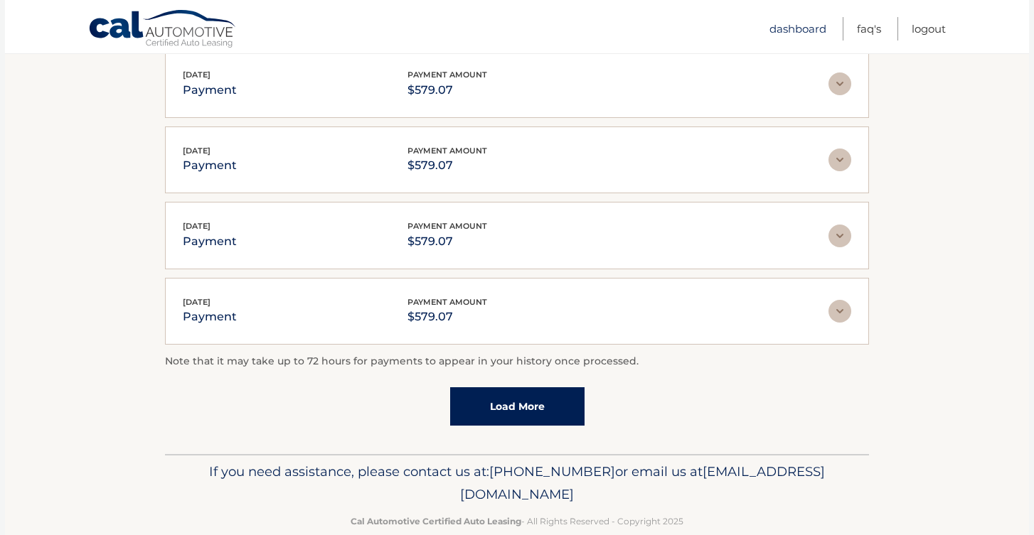
scroll to position [1415, 0]
click at [800, 38] on link "Dashboard" at bounding box center [797, 28] width 57 height 23
click at [801, 25] on link "Dashboard" at bounding box center [797, 28] width 57 height 23
click at [798, 25] on link "Dashboard" at bounding box center [797, 28] width 57 height 23
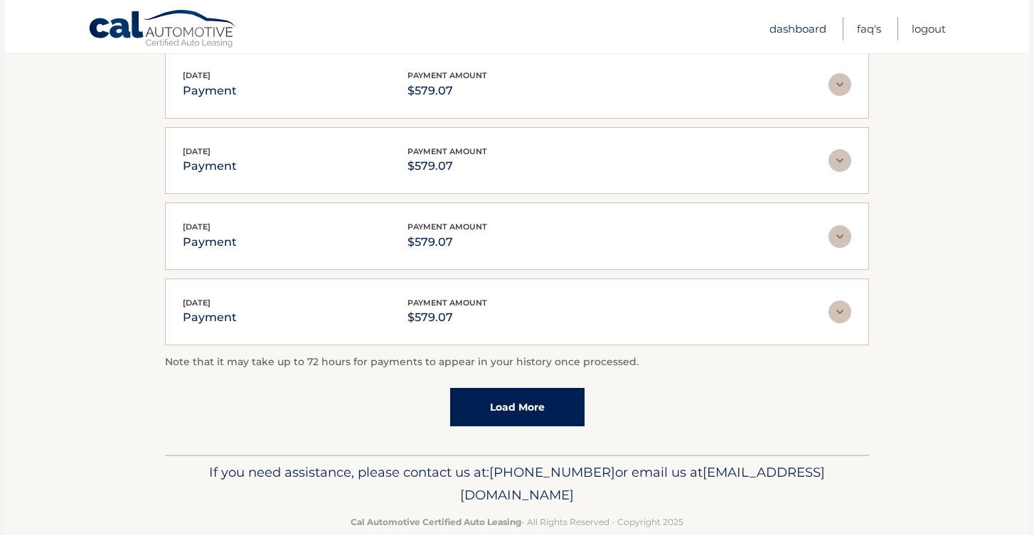
click at [798, 25] on link "Dashboard" at bounding box center [797, 28] width 57 height 23
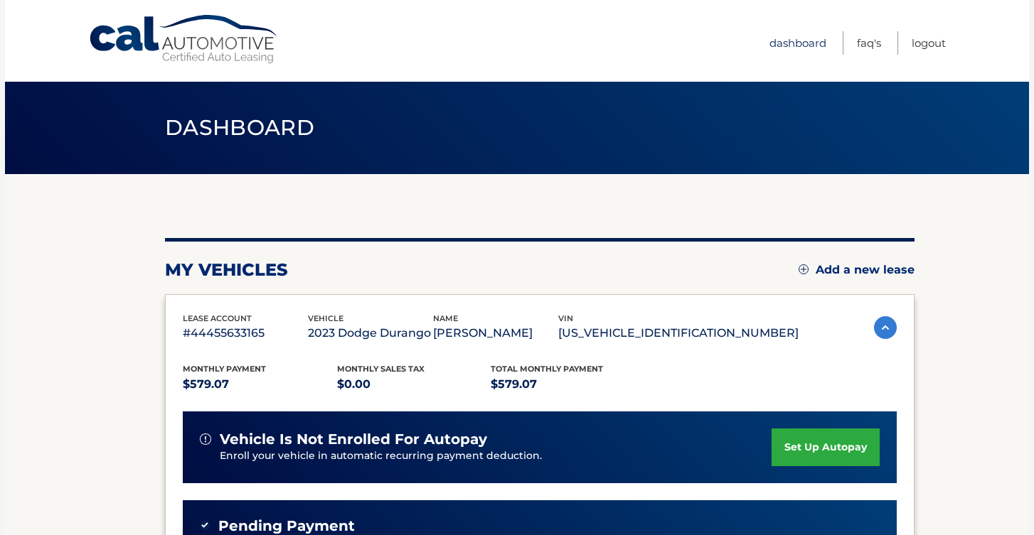
click at [806, 41] on link "Dashboard" at bounding box center [797, 42] width 57 height 23
click at [800, 43] on link "Dashboard" at bounding box center [797, 42] width 57 height 23
click at [941, 48] on link "Logout" at bounding box center [928, 42] width 34 height 23
